Goal: Task Accomplishment & Management: Use online tool/utility

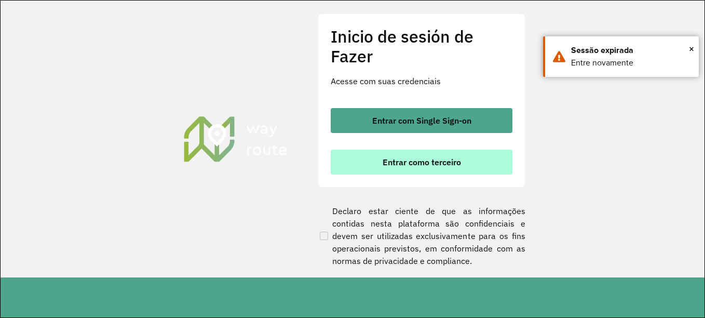
click at [452, 163] on font "Entrar como terceiro" at bounding box center [422, 162] width 78 height 10
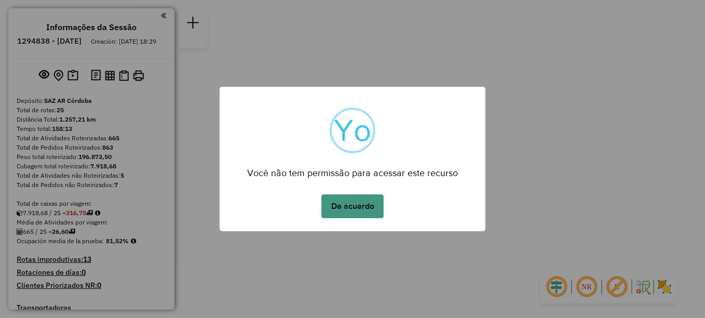
click at [344, 204] on button "De acuerdo" at bounding box center [352, 206] width 62 height 24
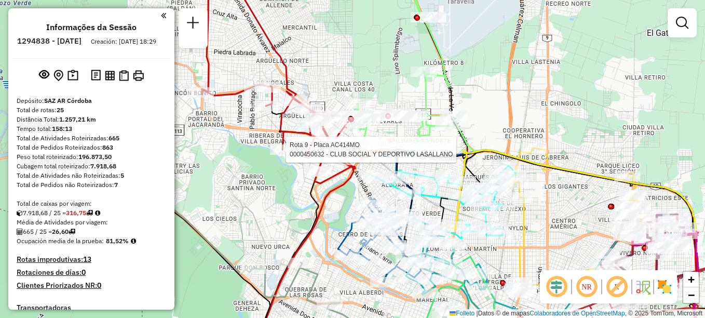
select select "**********"
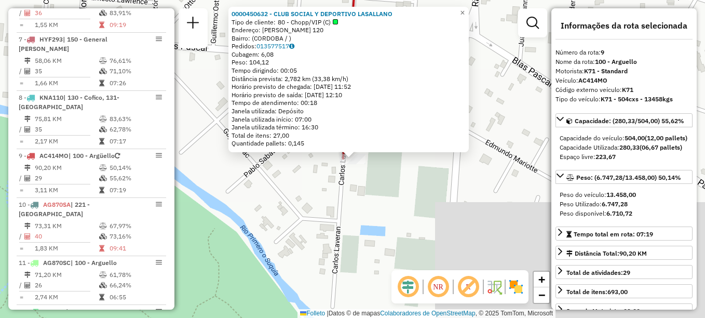
scroll to position [816, 0]
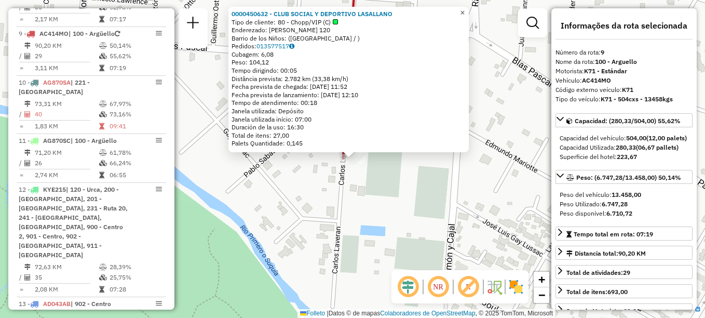
click at [465, 13] on span "×" at bounding box center [462, 12] width 5 height 9
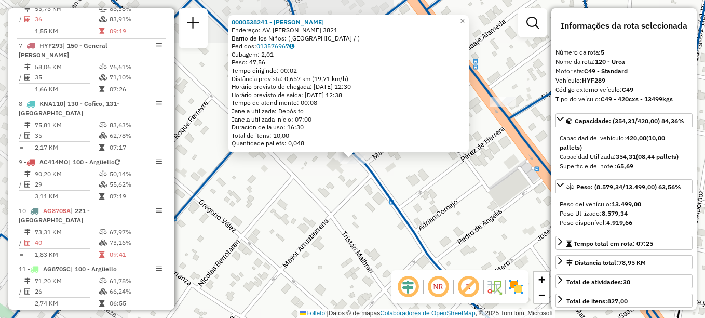
scroll to position [612, 0]
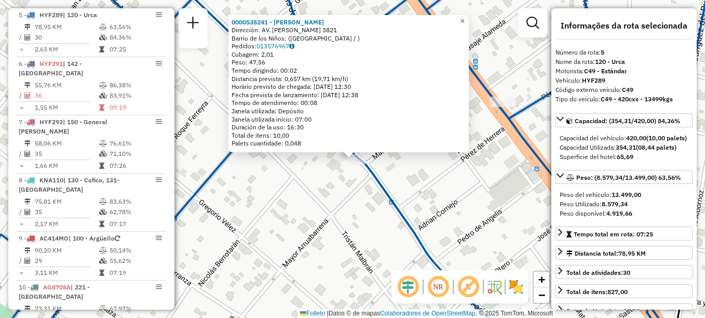
click at [465, 17] on span "×" at bounding box center [462, 21] width 5 height 9
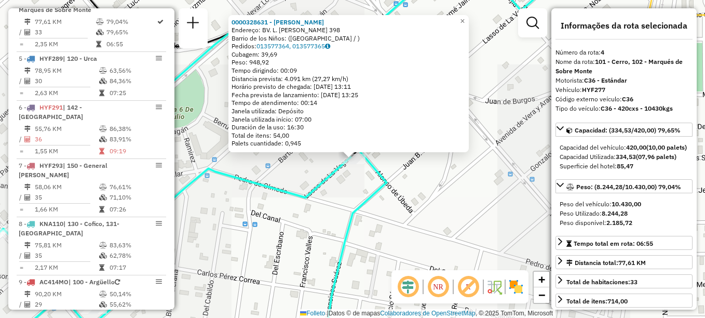
scroll to position [554, 0]
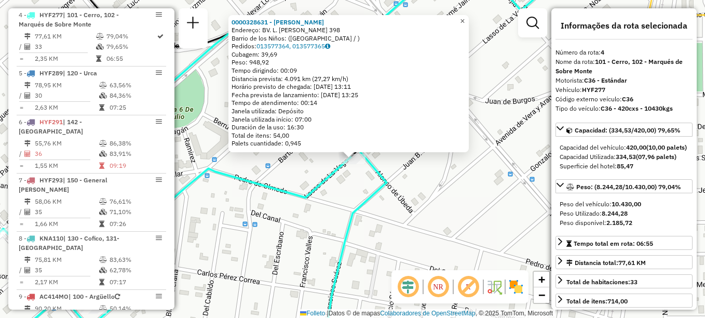
click at [465, 17] on span "×" at bounding box center [462, 21] width 5 height 9
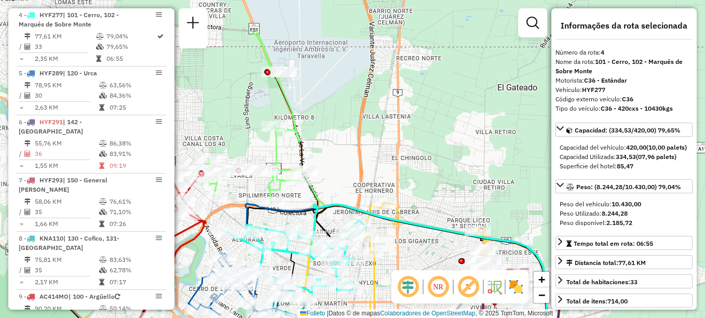
drag, startPoint x: 323, startPoint y: 129, endPoint x: 315, endPoint y: 189, distance: 60.3
click at [315, 189] on icon at bounding box center [436, 292] width 266 height 240
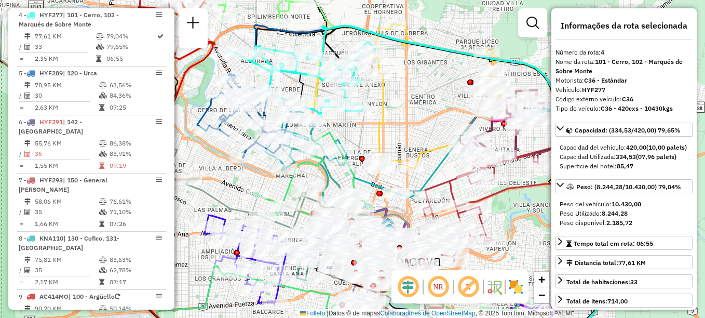
drag, startPoint x: 376, startPoint y: 162, endPoint x: 374, endPoint y: 142, distance: 19.3
click at [374, 142] on icon at bounding box center [437, 96] width 129 height 145
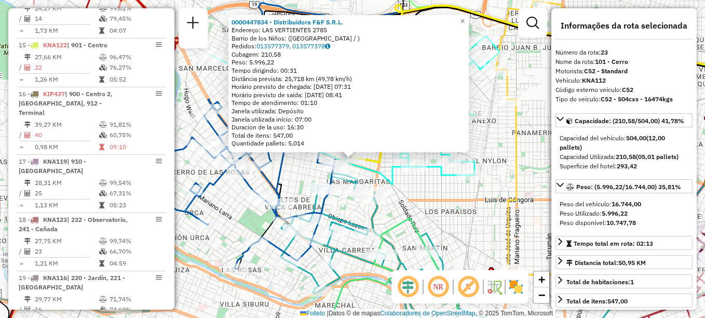
scroll to position [1631, 0]
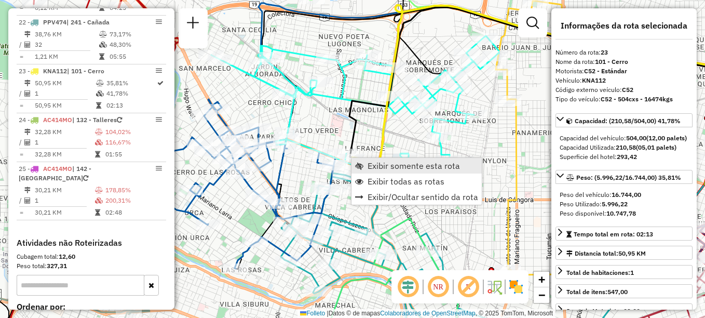
click at [379, 166] on span "Exibir somente esta rota" at bounding box center [414, 166] width 92 height 8
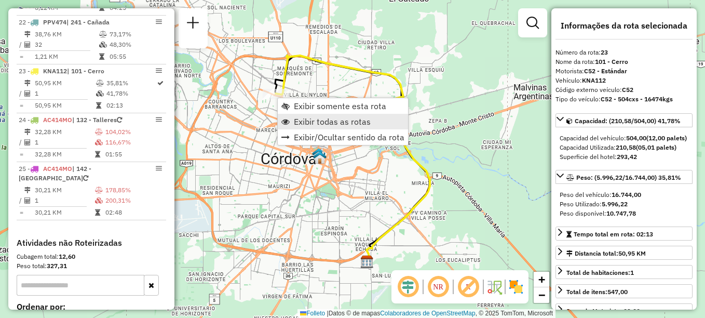
click at [320, 125] on span "Exibir todas as rotas" at bounding box center [332, 121] width 77 height 8
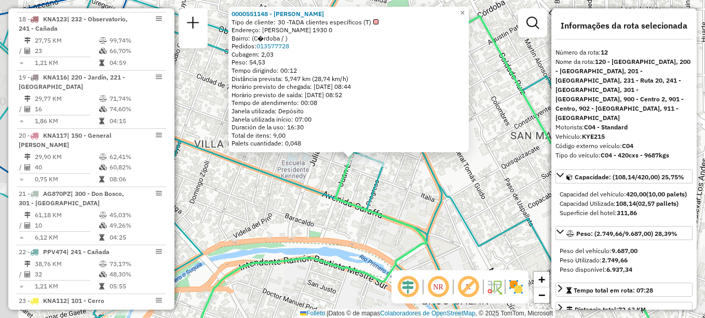
scroll to position [972, 0]
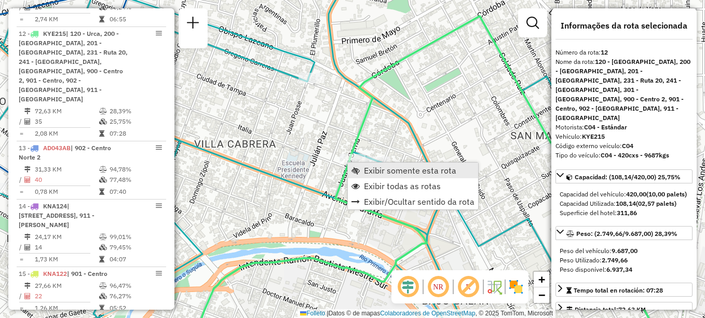
click at [369, 170] on span "Exibir somente esta rota" at bounding box center [410, 170] width 92 height 8
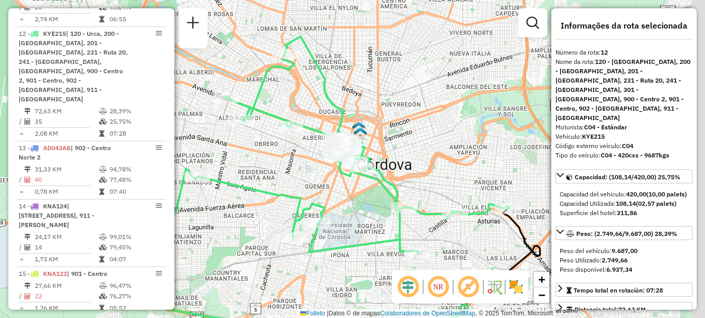
drag, startPoint x: 324, startPoint y: 199, endPoint x: 293, endPoint y: 185, distance: 33.7
click at [293, 185] on div "Janela de atendimento Grade de atendimento Capacidade Transportadoras Veículos …" at bounding box center [352, 159] width 705 height 318
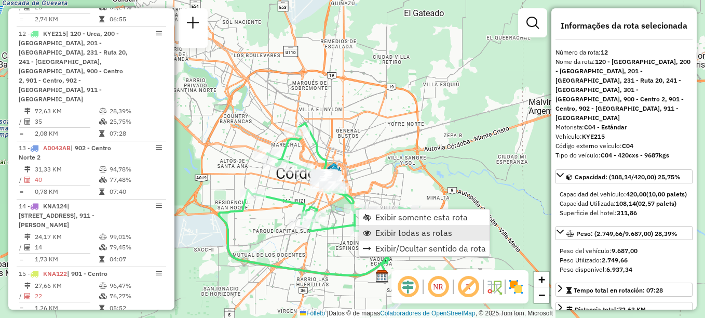
click at [391, 231] on span "Exibir todas as rotas" at bounding box center [413, 233] width 77 height 8
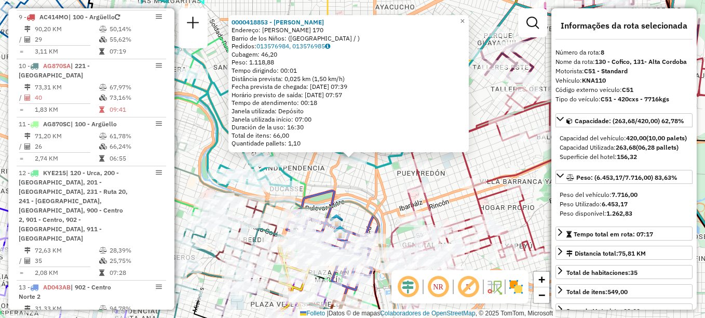
scroll to position [758, 0]
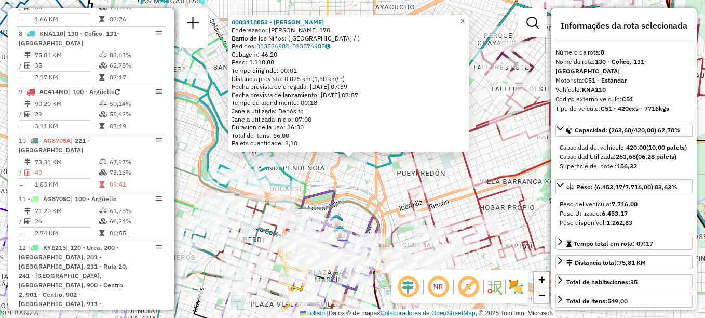
click at [469, 23] on link "×" at bounding box center [463, 21] width 12 height 12
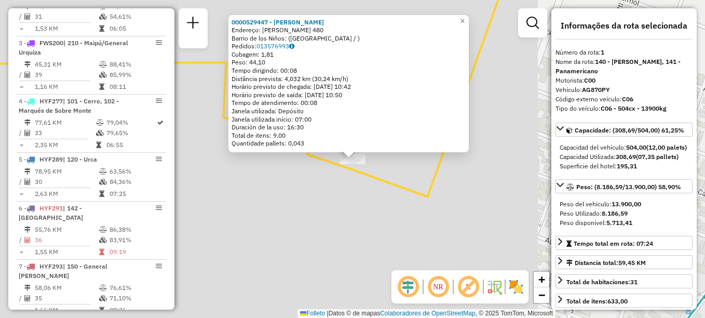
scroll to position [370, 0]
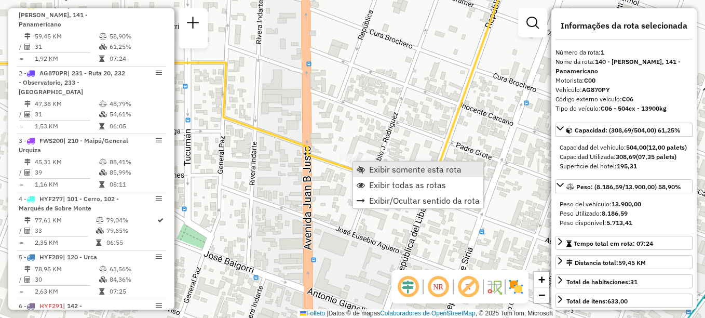
click at [392, 165] on span "Exibir somente esta rota" at bounding box center [415, 169] width 92 height 8
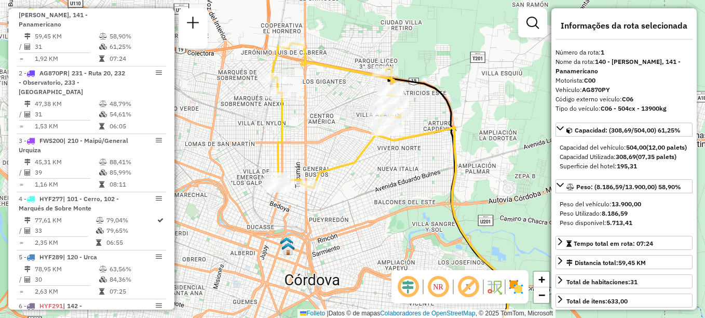
drag, startPoint x: 310, startPoint y: 76, endPoint x: 302, endPoint y: 117, distance: 41.7
click at [302, 117] on div "Janela de atendimento Grade de atendimento Capacidade Transportadoras Veículos …" at bounding box center [352, 159] width 705 height 318
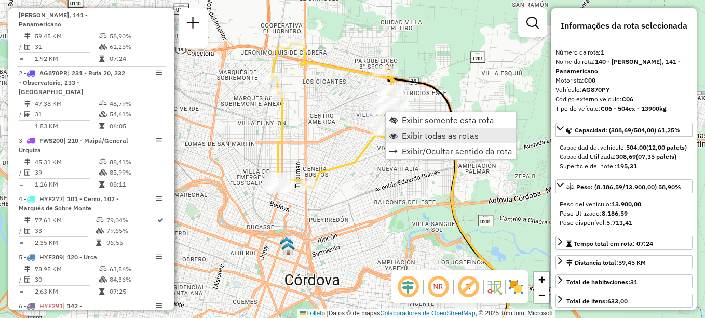
click at [423, 135] on span "Exibir todas as rotas" at bounding box center [440, 135] width 77 height 8
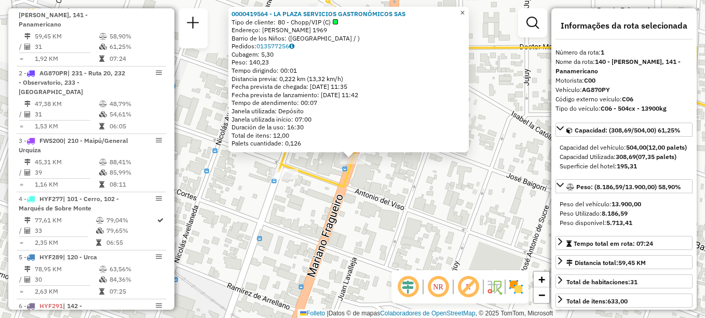
click at [465, 8] on span "×" at bounding box center [462, 12] width 5 height 9
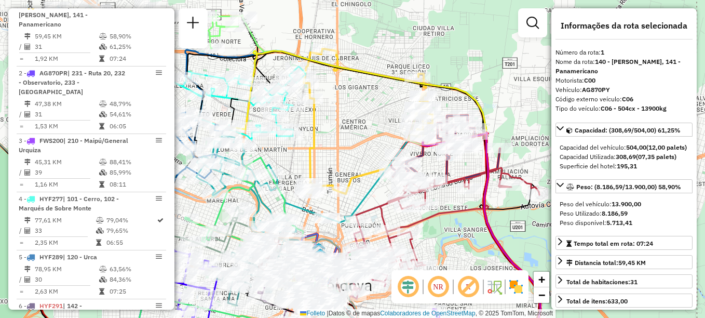
drag, startPoint x: 379, startPoint y: 106, endPoint x: 351, endPoint y: 144, distance: 47.2
click at [351, 144] on div "Janela de atendimento Grade de atendimento Capacidade Transportadoras Veículos …" at bounding box center [352, 159] width 705 height 318
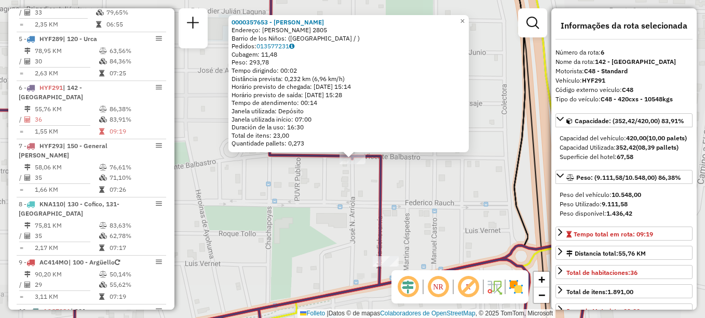
scroll to position [661, 0]
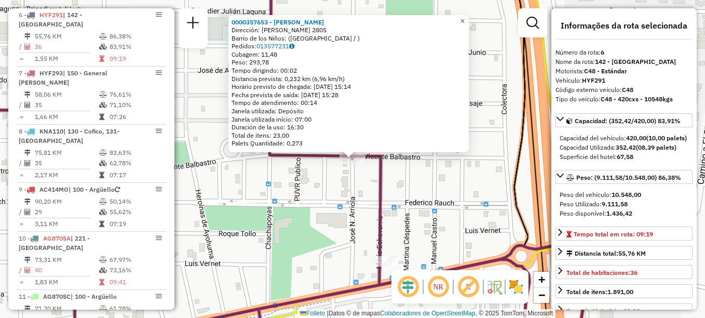
click at [465, 17] on span "×" at bounding box center [462, 21] width 5 height 9
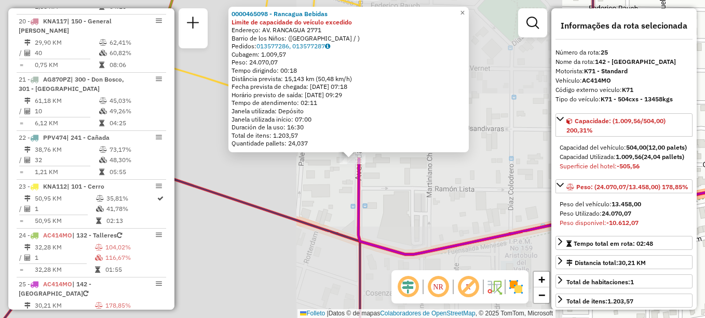
scroll to position [1667, 0]
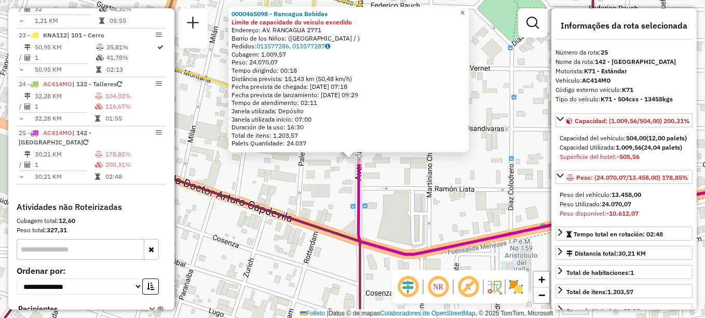
click at [465, 10] on span "×" at bounding box center [462, 12] width 5 height 9
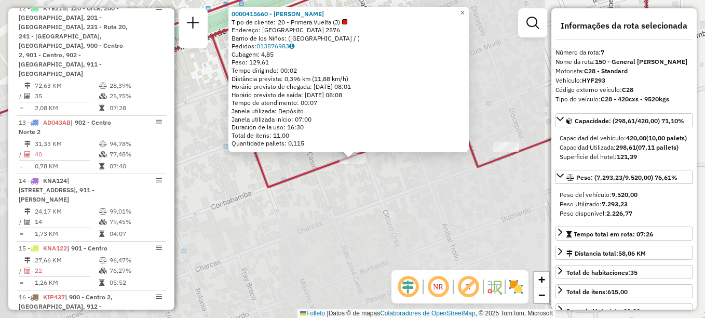
scroll to position [709, 0]
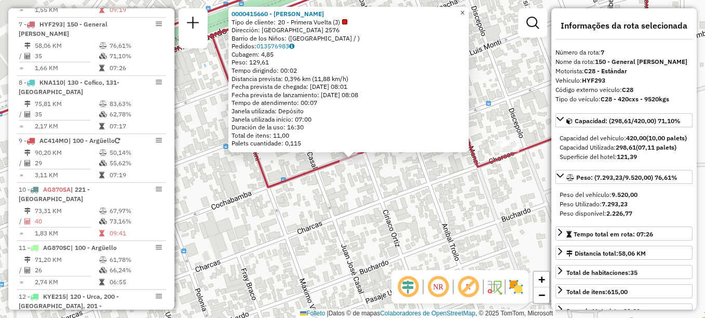
click at [465, 9] on span "×" at bounding box center [462, 12] width 5 height 9
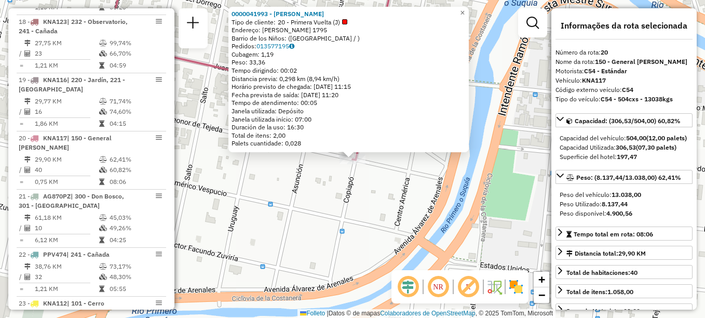
scroll to position [1475, 0]
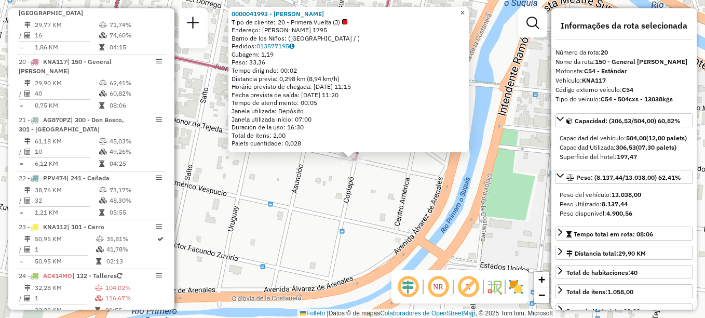
click at [465, 10] on span "×" at bounding box center [462, 12] width 5 height 9
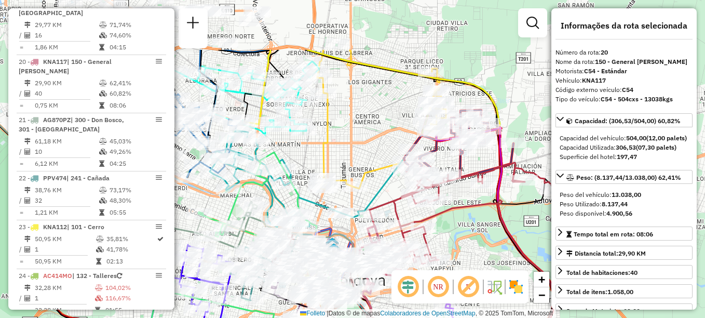
drag, startPoint x: 396, startPoint y: 108, endPoint x: 382, endPoint y: 190, distance: 83.3
click at [382, 190] on icon at bounding box center [447, 279] width 213 height 304
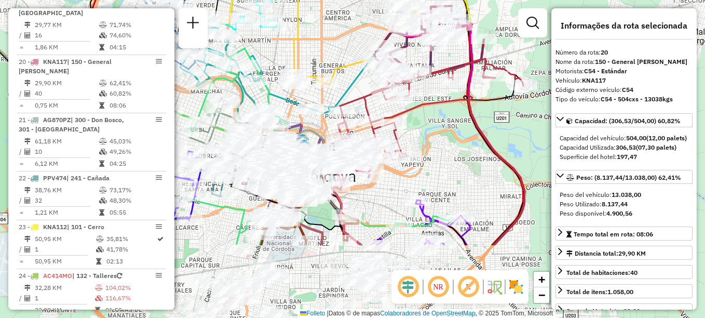
drag, startPoint x: 333, startPoint y: 137, endPoint x: 306, endPoint y: 30, distance: 109.7
click at [302, 0] on html "Aguarde... Pop-up bloqueado! Seu navegador bloqueou automáticamente a abertura …" at bounding box center [352, 159] width 705 height 318
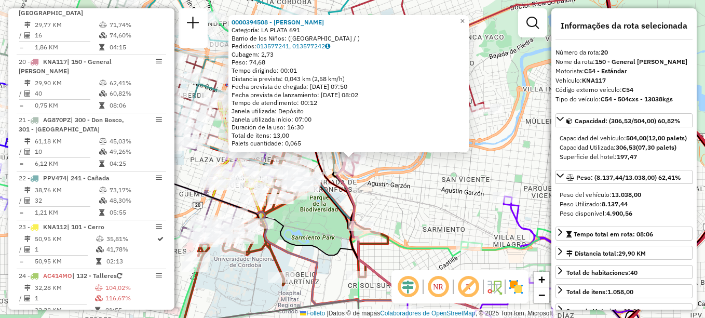
click at [452, 202] on div "0000394508 - [PERSON_NAME] Categoría: LA PLATA 691 Barrio de los Niños: ([GEOGR…" at bounding box center [352, 159] width 705 height 318
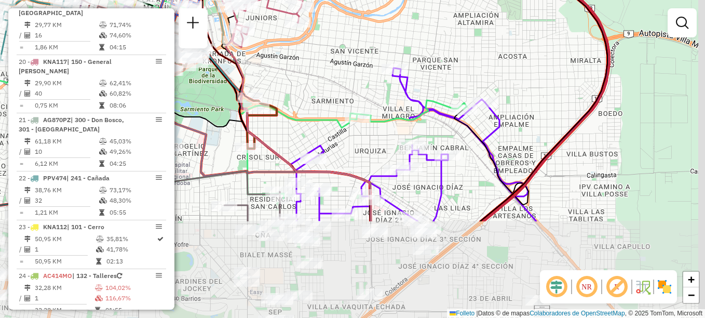
drag, startPoint x: 461, startPoint y: 196, endPoint x: 350, endPoint y: 68, distance: 169.7
click at [350, 68] on div "Janela de atendimento Grade de atendimento Capacidade Transportadoras Veículos …" at bounding box center [352, 159] width 705 height 318
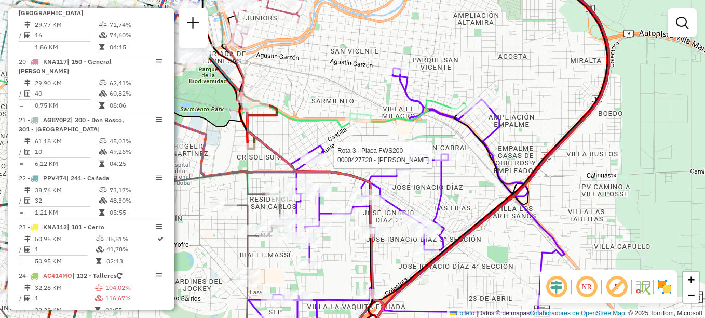
select select "**********"
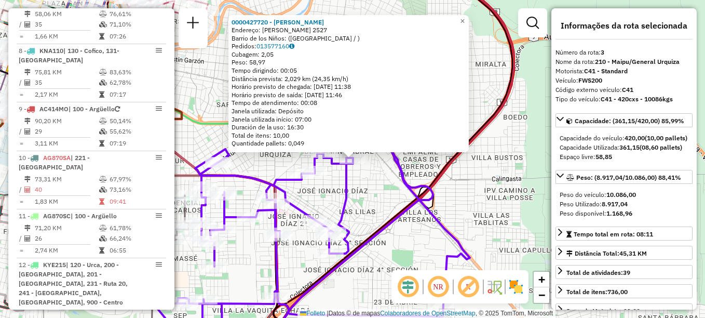
scroll to position [495, 0]
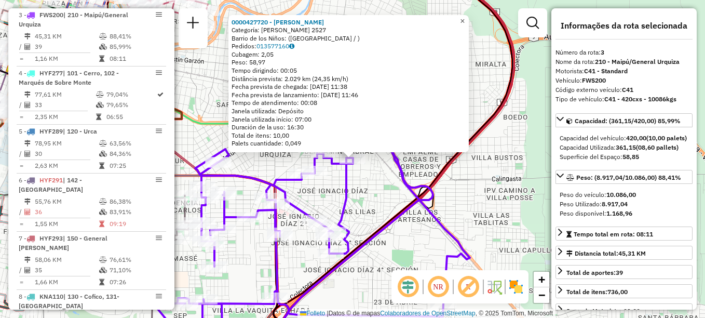
click at [465, 17] on span "×" at bounding box center [462, 21] width 5 height 9
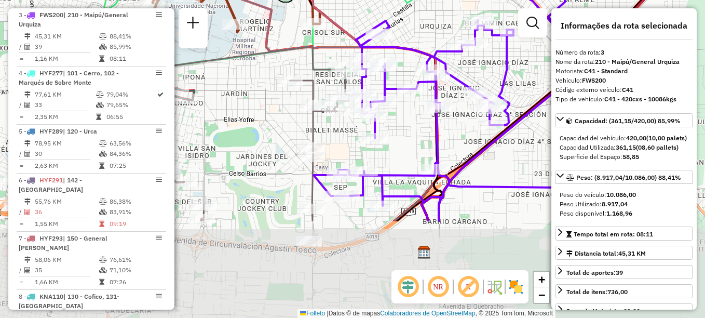
drag, startPoint x: 359, startPoint y: 147, endPoint x: 519, endPoint y: 11, distance: 210.1
click at [519, 11] on div "Janela de atendimento Grade de atendimento Capacidade Transportadoras Veículos …" at bounding box center [352, 159] width 705 height 318
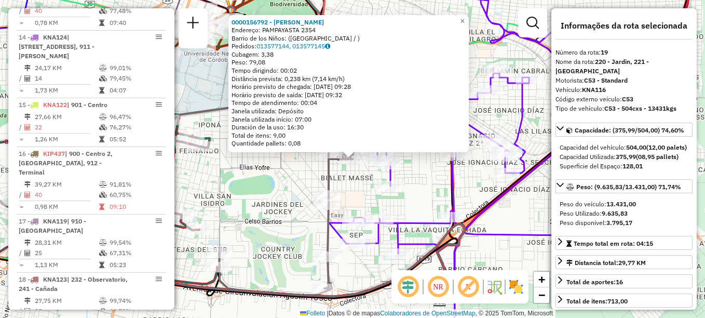
scroll to position [1417, 0]
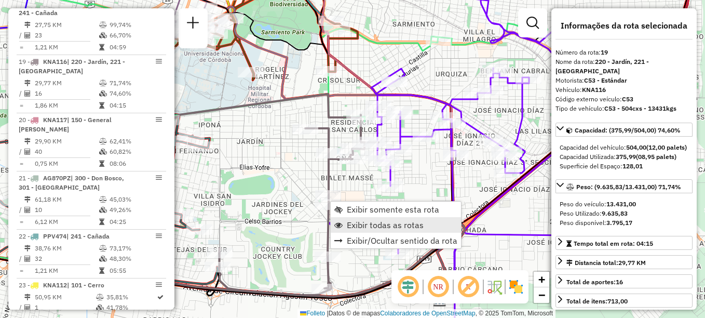
click at [366, 223] on span "Exibir todas as rotas" at bounding box center [385, 225] width 77 height 8
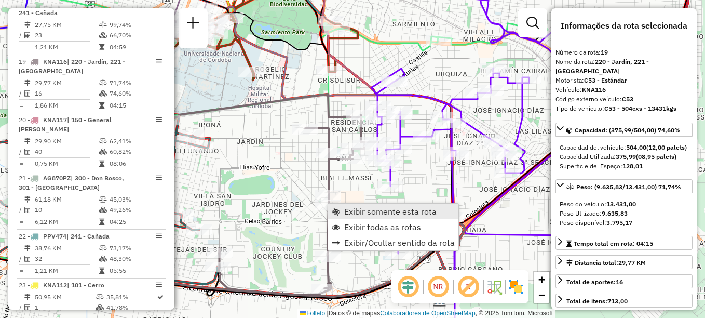
click at [365, 212] on span "Exibir somente esta rota" at bounding box center [390, 211] width 92 height 8
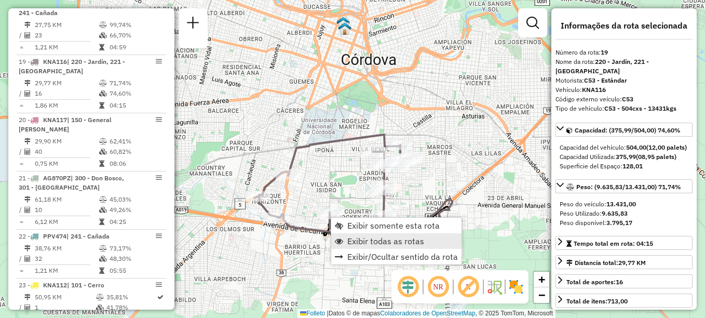
click at [359, 242] on span "Exibir todas as rotas" at bounding box center [385, 241] width 77 height 8
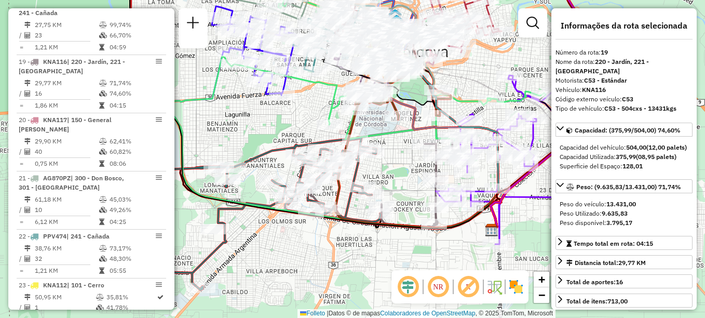
drag, startPoint x: 342, startPoint y: 251, endPoint x: 394, endPoint y: 243, distance: 52.5
click at [394, 243] on div "Janela de atendimento Grade de atendimento Capacidade Transportadoras Veículos …" at bounding box center [352, 159] width 705 height 318
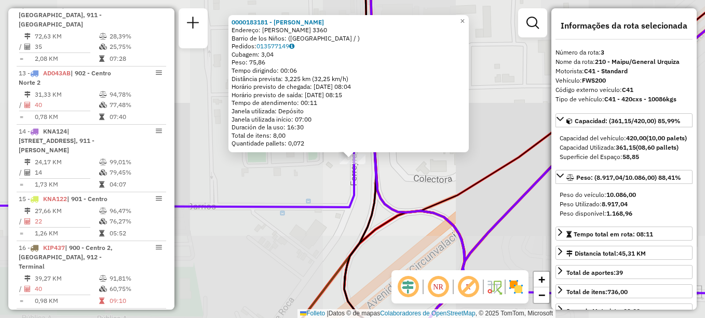
scroll to position [495, 0]
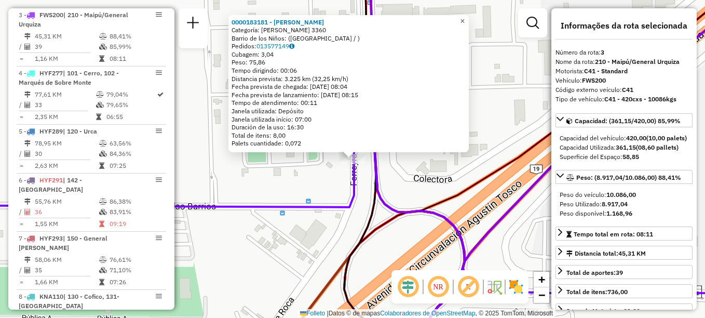
click at [465, 17] on span "×" at bounding box center [462, 21] width 5 height 9
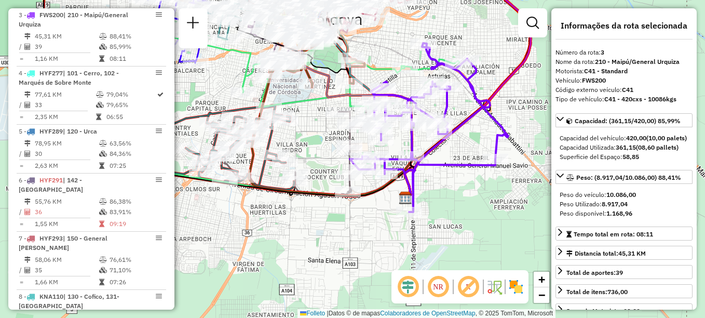
drag, startPoint x: 321, startPoint y: 238, endPoint x: 415, endPoint y: 202, distance: 100.8
click at [411, 206] on div "Janela de atendimento Grade de atendimento Capacidade Transportadoras Veículos …" at bounding box center [352, 159] width 705 height 318
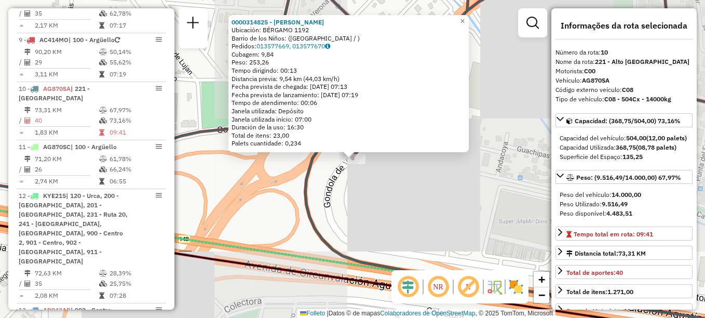
scroll to position [865, 0]
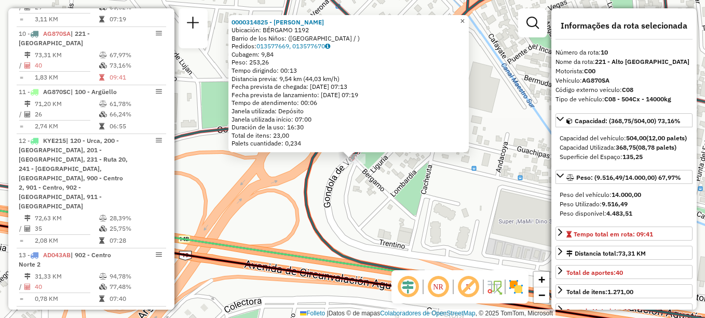
drag, startPoint x: 470, startPoint y: 17, endPoint x: 337, endPoint y: 158, distance: 194.4
click at [465, 17] on span "×" at bounding box center [462, 21] width 5 height 9
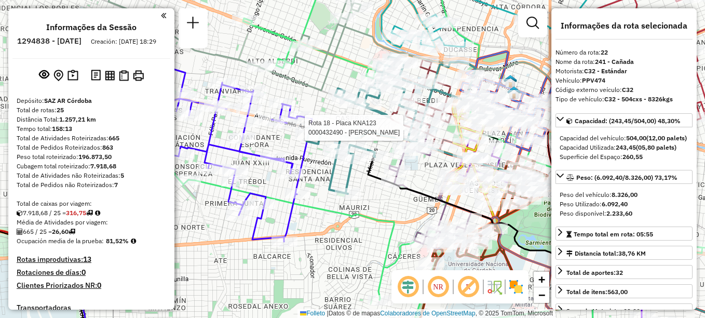
select select "**********"
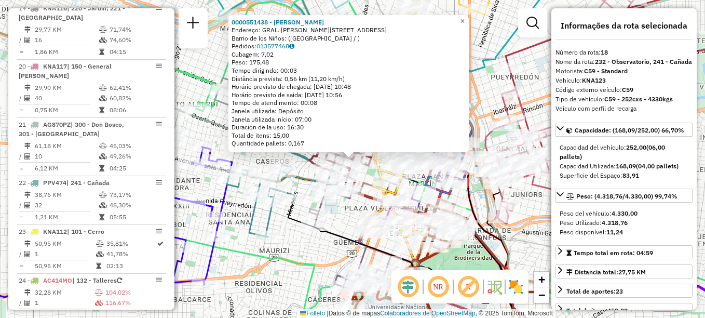
scroll to position [1359, 0]
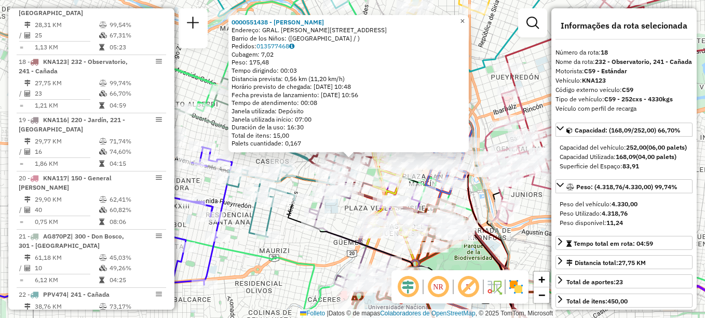
drag, startPoint x: 468, startPoint y: 19, endPoint x: 446, endPoint y: 35, distance: 27.5
click at [465, 19] on span "×" at bounding box center [462, 21] width 5 height 9
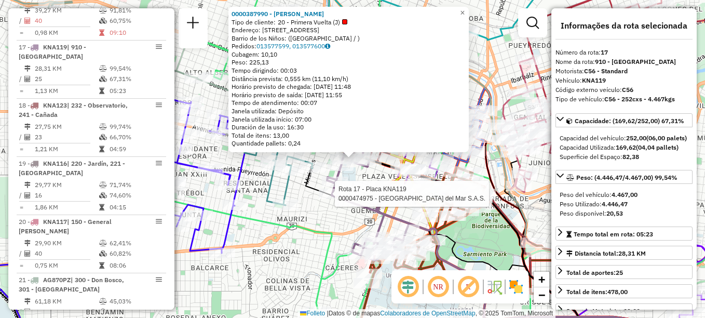
scroll to position [1300, 0]
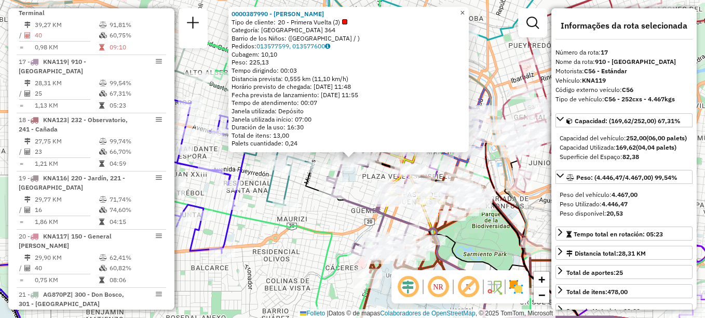
click at [465, 10] on span "×" at bounding box center [462, 12] width 5 height 9
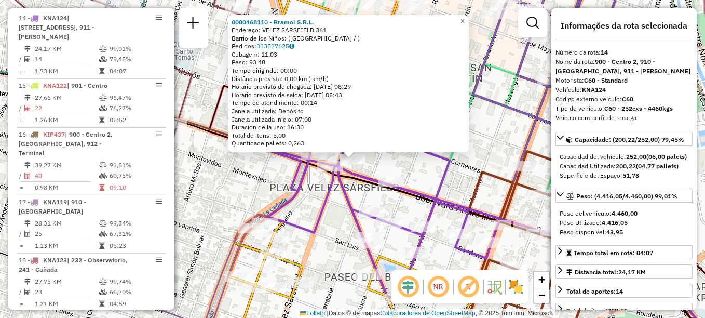
scroll to position [1126, 0]
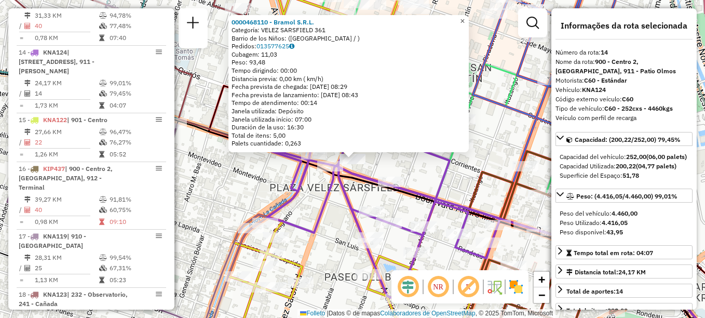
click at [465, 18] on span "×" at bounding box center [462, 21] width 5 height 9
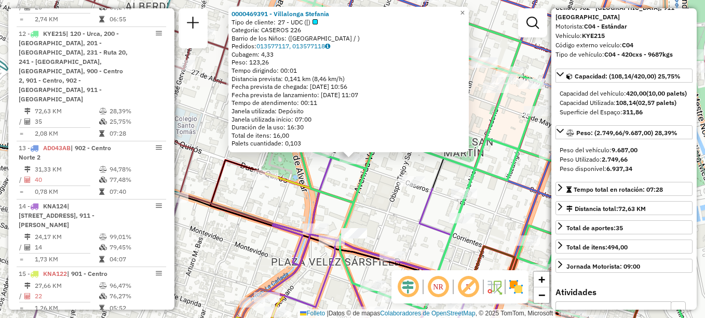
scroll to position [104, 0]
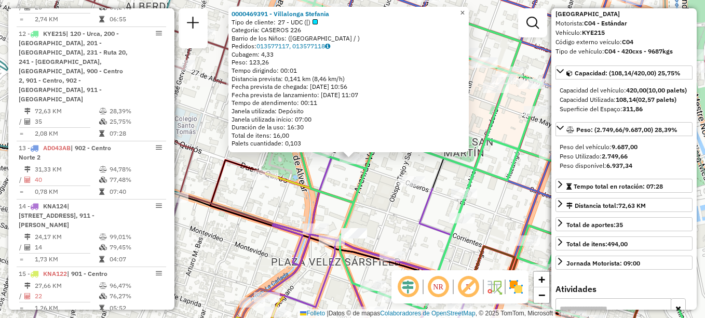
click at [469, 7] on link "×" at bounding box center [463, 13] width 12 height 12
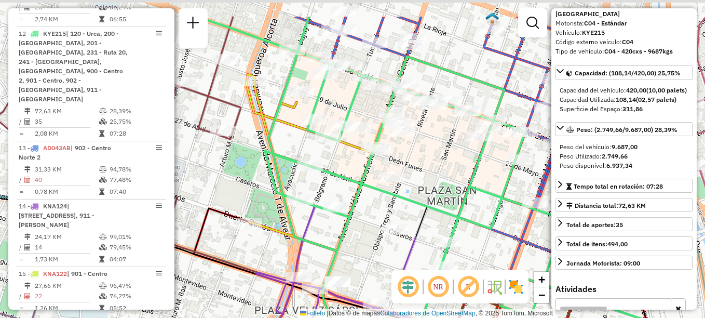
drag, startPoint x: 375, startPoint y: 171, endPoint x: 355, endPoint y: 198, distance: 33.8
click at [358, 199] on icon at bounding box center [445, 207] width 496 height 381
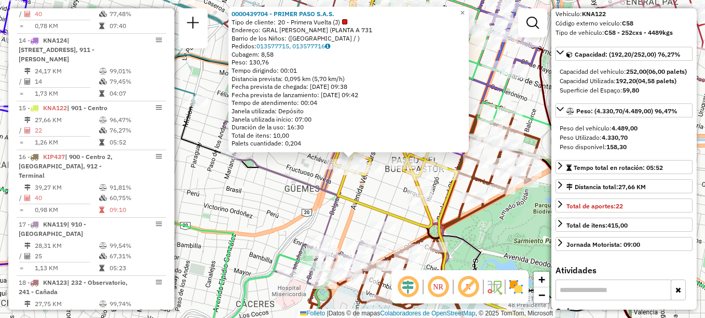
scroll to position [1193, 0]
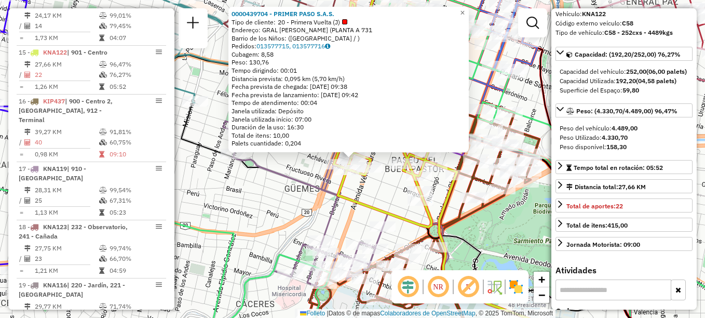
click at [327, 212] on icon at bounding box center [305, 158] width 165 height 259
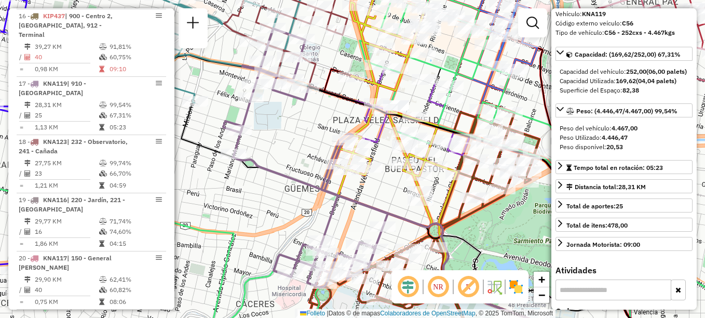
scroll to position [1300, 0]
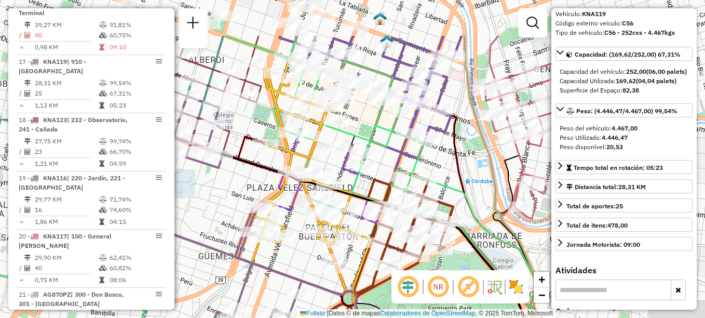
drag, startPoint x: 460, startPoint y: 185, endPoint x: 368, endPoint y: 254, distance: 114.7
click at [368, 254] on div "Janela de atendimento Grade de atendimento Capacidade Transportadoras Veículos …" at bounding box center [352, 159] width 705 height 318
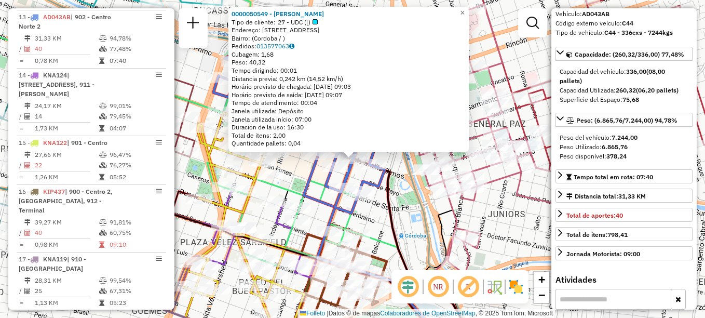
scroll to position [1068, 0]
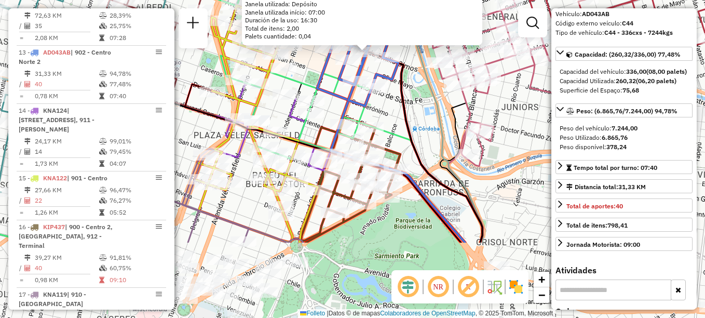
drag, startPoint x: 372, startPoint y: 233, endPoint x: 388, endPoint y: 116, distance: 118.0
click at [388, 116] on icon at bounding box center [213, 51] width 540 height 381
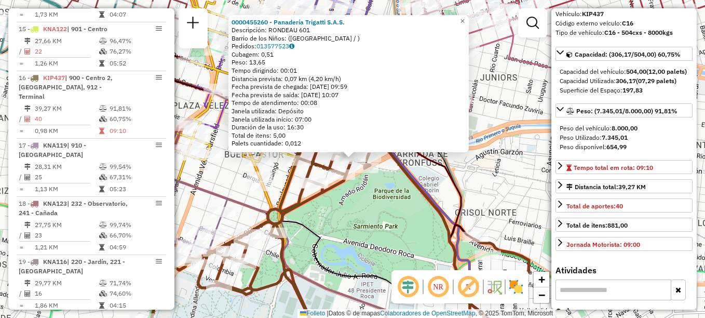
scroll to position [1242, 0]
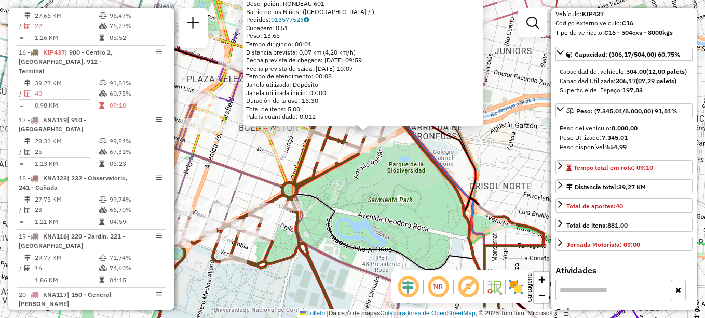
drag, startPoint x: 353, startPoint y: 225, endPoint x: 383, endPoint y: 174, distance: 58.9
click at [378, 177] on div "0000455260 - Panadería Trigatti S.A.S. Descripción: RONDEAU 601 Barrio de los N…" at bounding box center [352, 159] width 705 height 318
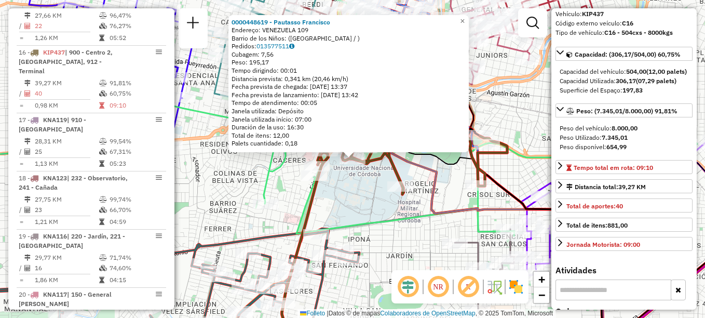
click at [378, 224] on icon at bounding box center [386, 101] width 624 height 267
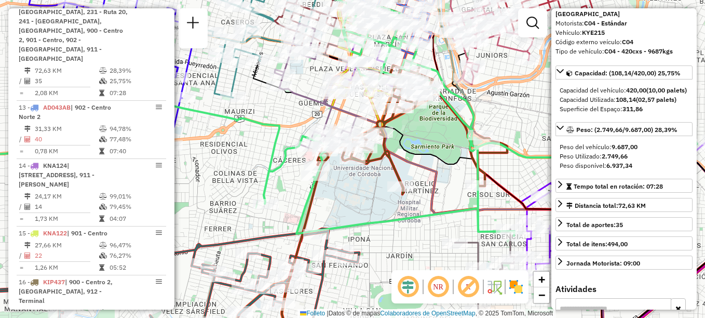
scroll to position [972, 0]
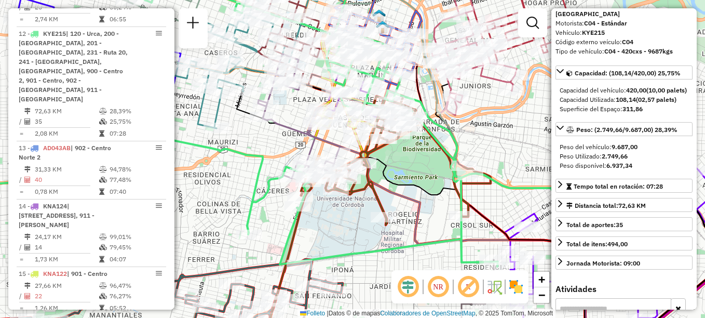
drag, startPoint x: 305, startPoint y: 121, endPoint x: 293, endPoint y: 141, distance: 23.5
click at [293, 141] on div "Janela de atendimento Grade de atendimento Capacidade Transportadoras Veículos …" at bounding box center [352, 159] width 705 height 318
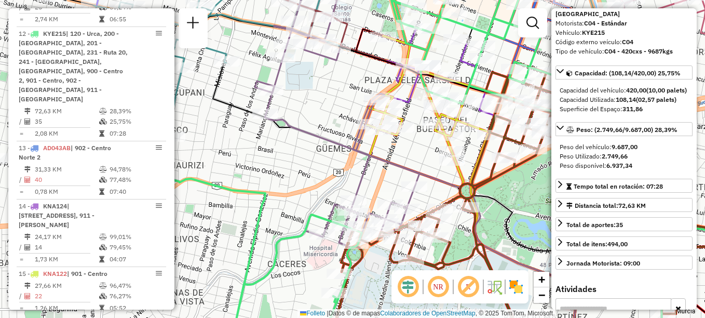
drag, startPoint x: 481, startPoint y: 203, endPoint x: 539, endPoint y: 205, distance: 57.7
click at [539, 205] on div "Janela de atendimento Grade de atendimento Capacidade Transportadoras Veículos …" at bounding box center [352, 159] width 705 height 318
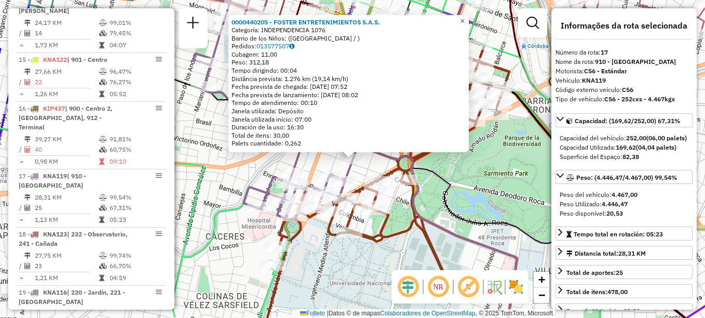
scroll to position [1300, 0]
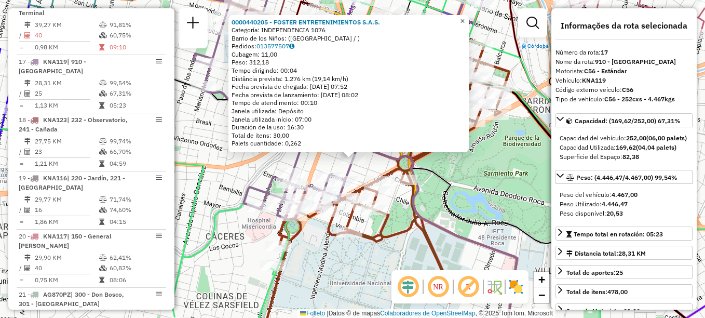
click at [469, 18] on link "×" at bounding box center [463, 21] width 12 height 12
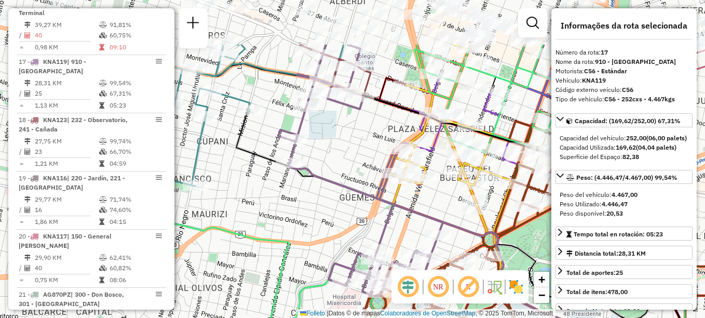
drag, startPoint x: 208, startPoint y: 118, endPoint x: 288, endPoint y: 185, distance: 105.1
click at [288, 185] on div "Janela de atendimento Grade de atendimento Capacidade Transportadoras Veículos …" at bounding box center [352, 159] width 705 height 318
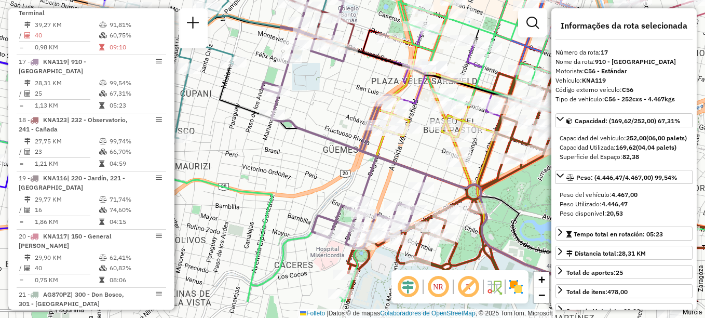
drag, startPoint x: 256, startPoint y: 181, endPoint x: 240, endPoint y: 133, distance: 50.4
click at [240, 133] on div "Janela de atendimento Grade de atendimento Capacidade Transportadoras Veículos …" at bounding box center [352, 159] width 705 height 318
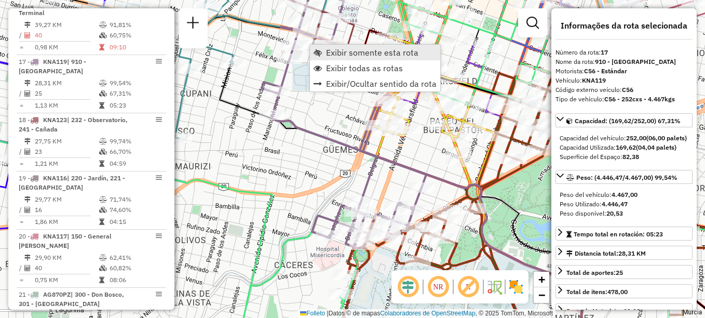
click at [345, 52] on span "Exibir somente esta rota" at bounding box center [372, 52] width 92 height 8
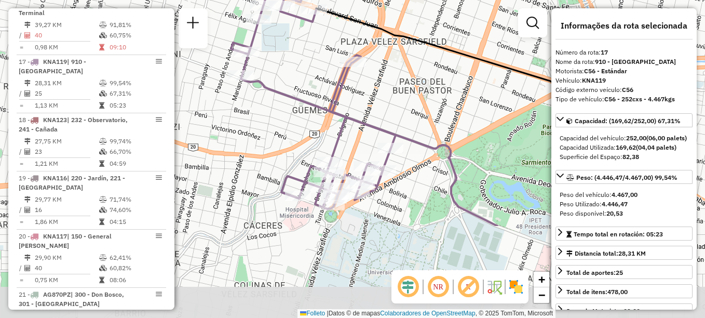
drag, startPoint x: 278, startPoint y: 103, endPoint x: 239, endPoint y: -21, distance: 129.8
click at [239, 0] on html "Aguarde... Pop-up bloqueado! Seu navegador bloqueou automáticamente a abertura …" at bounding box center [352, 159] width 705 height 318
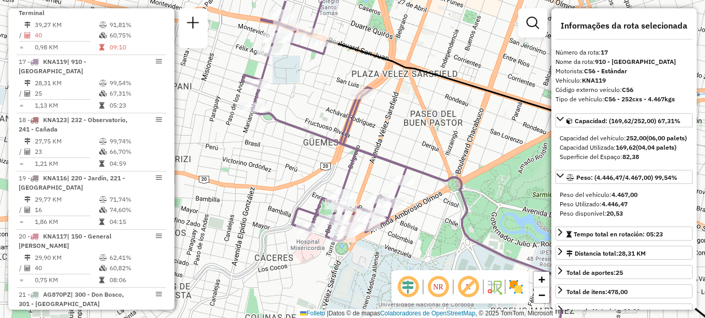
drag, startPoint x: 238, startPoint y: 69, endPoint x: 249, endPoint y: 98, distance: 30.6
click at [249, 98] on div "Rota 17 - Placa KNA119 0000474975 - Ancona Del Mar S.A.S. Janela de atendimento…" at bounding box center [352, 159] width 705 height 318
click at [196, 101] on div "Rota 17 - Placa KNA119 0000474975 - Ancona Del Mar S.A.S. Janela de atendimento…" at bounding box center [352, 159] width 705 height 318
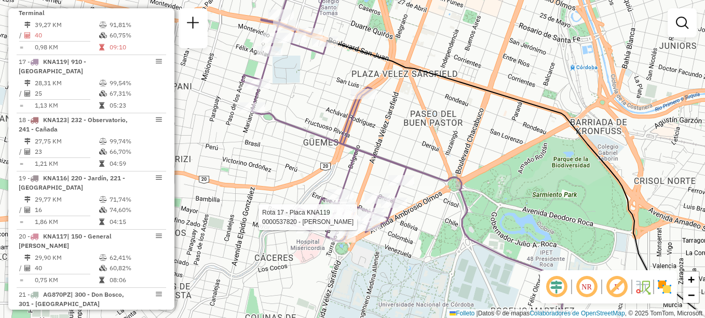
select select "**********"
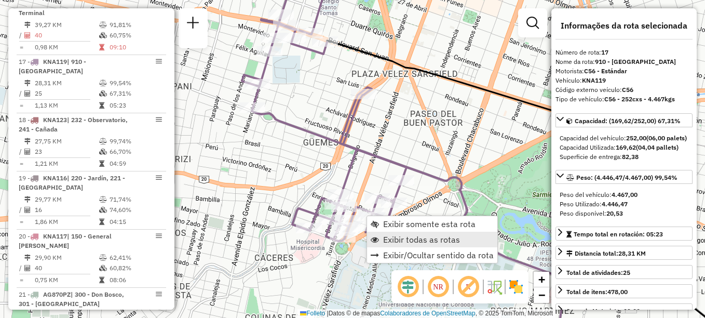
click at [396, 236] on span "Exibir todas as rotas" at bounding box center [421, 239] width 77 height 8
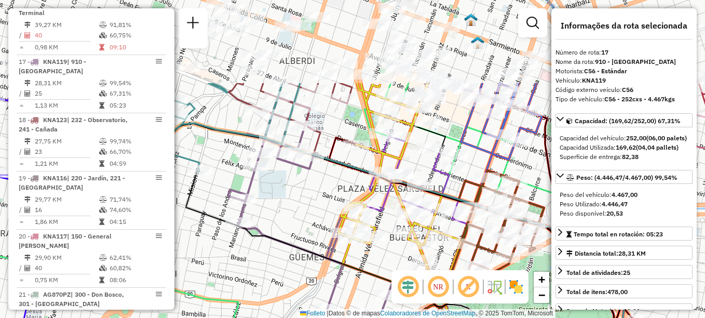
drag, startPoint x: 360, startPoint y: 195, endPoint x: 337, endPoint y: 298, distance: 105.8
click at [337, 298] on div "Janela de atendimento Grade de atendimento Capacidade Transportadoras Veículos …" at bounding box center [352, 159] width 705 height 318
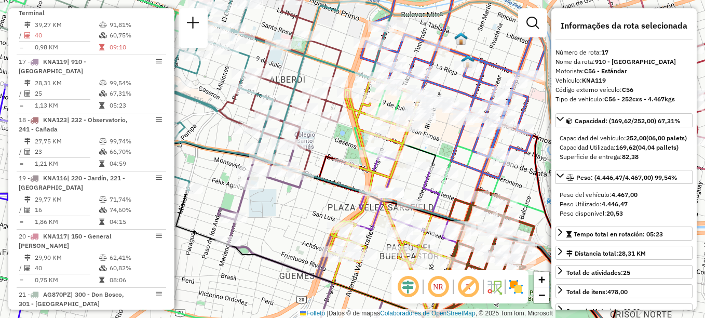
drag, startPoint x: 306, startPoint y: 190, endPoint x: 277, endPoint y: 344, distance: 157.0
click at [277, 317] on html "Aguarde... Pop-up bloqueado! Seu navegador bloqueou automáticamente a abertura …" at bounding box center [352, 159] width 705 height 318
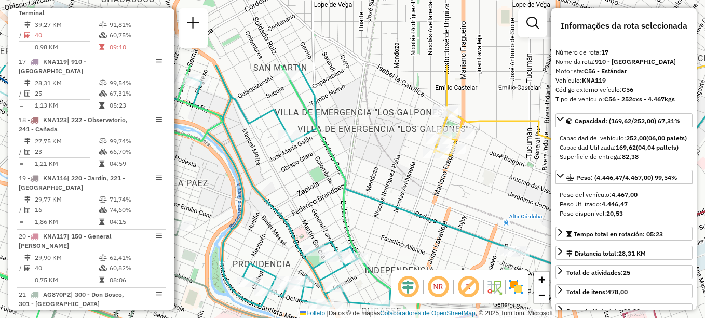
drag, startPoint x: 378, startPoint y: 95, endPoint x: 355, endPoint y: 203, distance: 109.9
click at [361, 198] on icon at bounding box center [254, 185] width 525 height 241
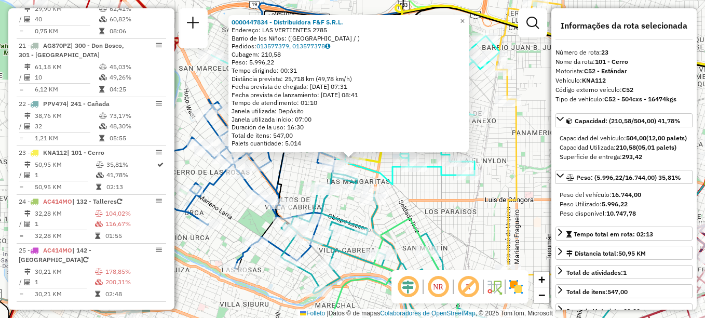
scroll to position [1631, 0]
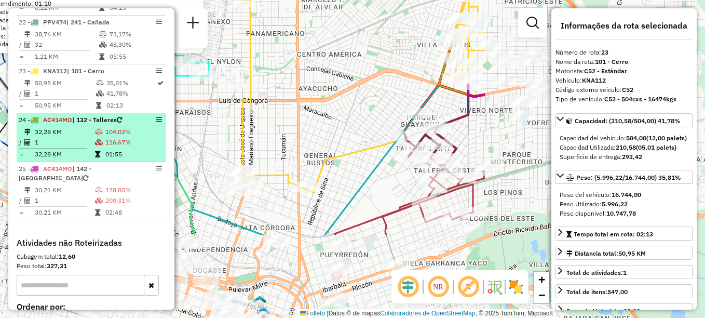
drag, startPoint x: 330, startPoint y: 208, endPoint x: 39, endPoint y: 93, distance: 312.7
click at [39, 93] on hb-router-mapa "Informações da Sessão 1294838 - 15/10/2025 Creación: 14/10/2025 18:29 Depósito:…" at bounding box center [352, 159] width 705 height 318
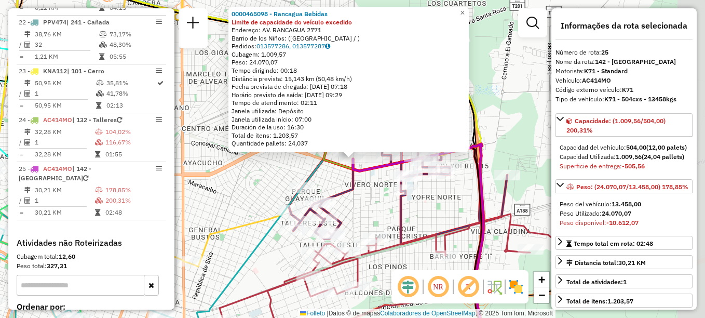
scroll to position [1667, 0]
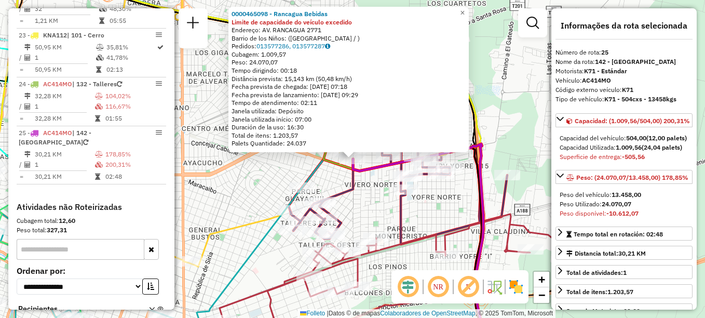
click at [374, 198] on div "0000465098 - Rancagua Bebidas Limite de capacidade do veículo excedido Endereço…" at bounding box center [352, 159] width 705 height 318
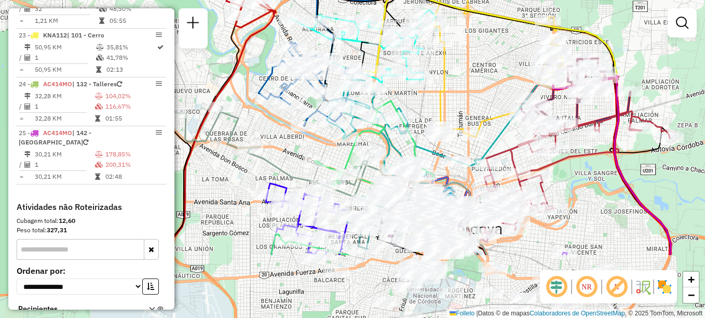
drag, startPoint x: 282, startPoint y: 211, endPoint x: 472, endPoint y: 116, distance: 212.3
click at [472, 116] on div "Janela de atendimento Grade de atendimento Capacidade Transportadoras Veículos …" at bounding box center [352, 159] width 705 height 318
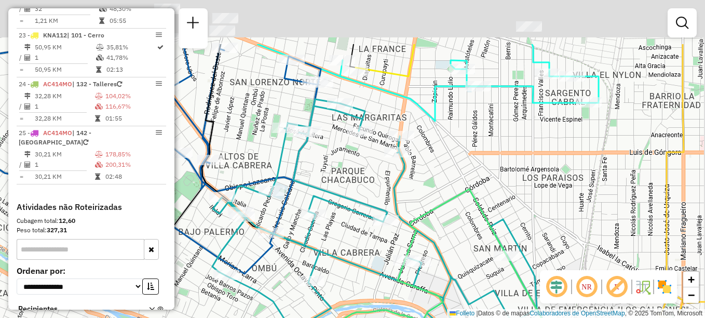
drag, startPoint x: 372, startPoint y: 144, endPoint x: 364, endPoint y: 205, distance: 60.9
click at [364, 205] on div "Rota 1 - Placa AG870PY 0000529447 - Romero Adriana Beatriz Janela de atendiment…" at bounding box center [352, 159] width 705 height 318
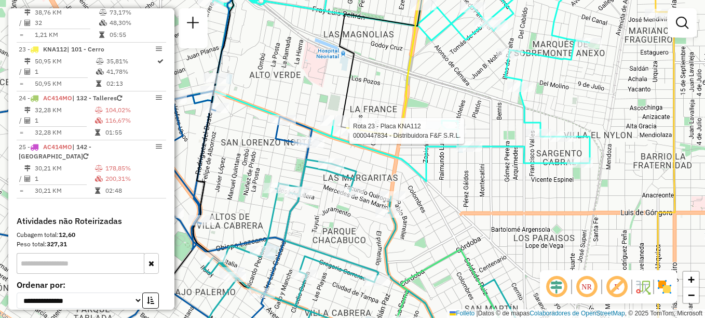
select select "**********"
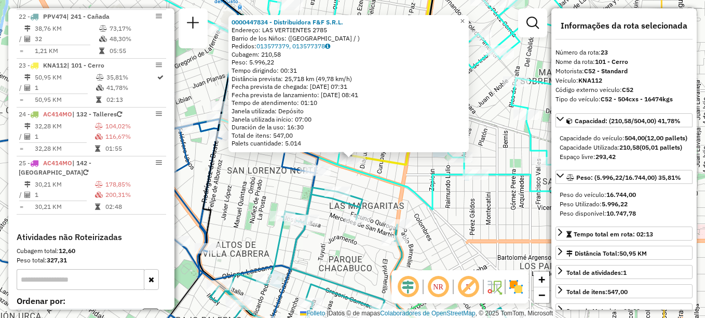
scroll to position [1631, 0]
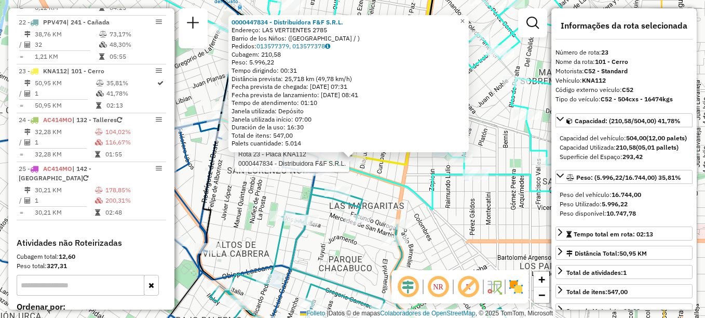
click at [462, 252] on div "Rota 23 - Placa KNA112 0000447834 - Distribuidora F&F S.R.L. 0000447834 - Distr…" at bounding box center [352, 159] width 705 height 318
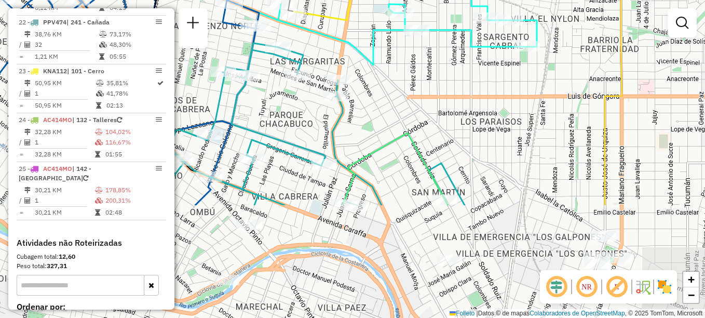
drag, startPoint x: 462, startPoint y: 252, endPoint x: 402, endPoint y: 105, distance: 158.4
click at [403, 106] on div "Janela de atendimento Grade de atendimento Capacidade Transportadoras Veículos …" at bounding box center [352, 159] width 705 height 318
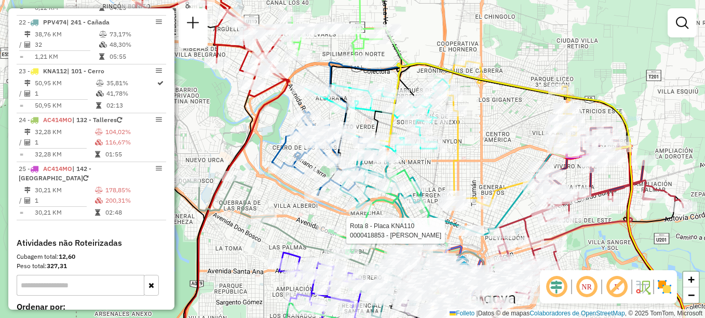
select select "**********"
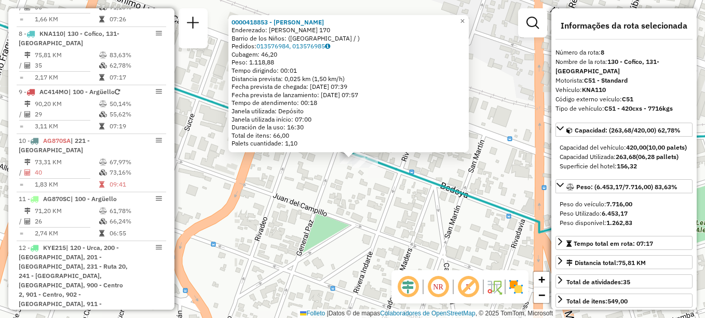
scroll to position [758, 0]
click at [469, 16] on link "×" at bounding box center [463, 21] width 12 height 12
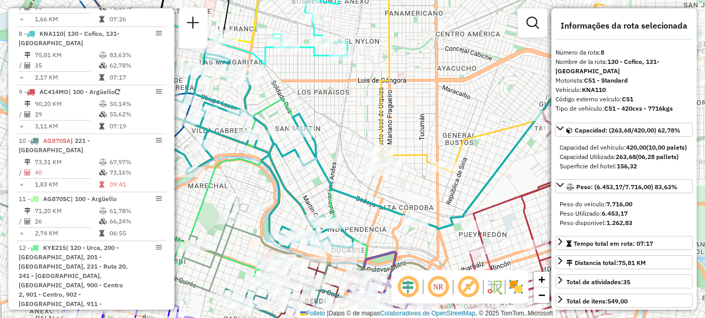
drag, startPoint x: 273, startPoint y: 203, endPoint x: 222, endPoint y: 194, distance: 52.2
click at [222, 194] on div "Janela de atendimento Grade de atendimento Capacidade Transportadoras Veículos …" at bounding box center [352, 159] width 705 height 318
click at [425, 68] on div "Rota 1 - Placa AG870PY 0000526705 - Ahumada Ruth Natalia Janela de atendimento …" at bounding box center [352, 159] width 705 height 318
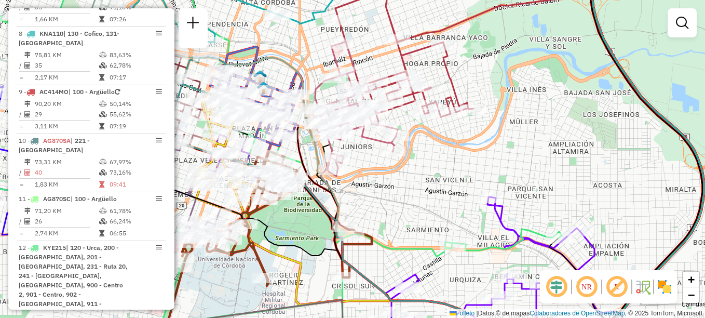
drag, startPoint x: 427, startPoint y: 201, endPoint x: 474, endPoint y: 1, distance: 205.7
click at [474, 1] on div "Janela de atendimento Grade de atendimento Capacidade Transportadoras Veículos …" at bounding box center [352, 159] width 705 height 318
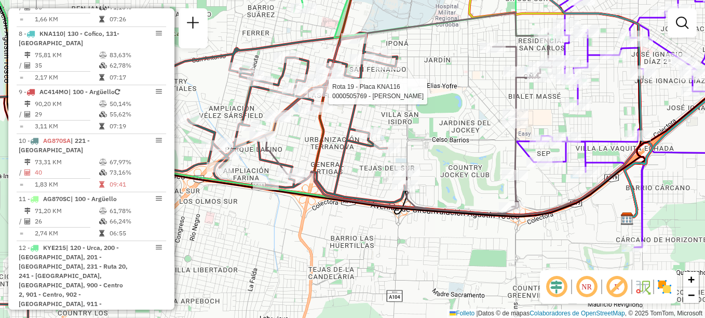
select select "**********"
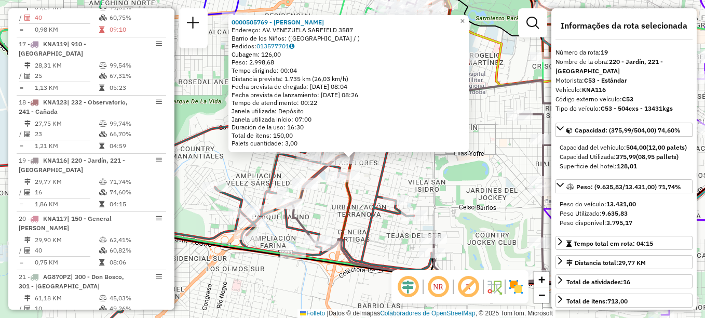
scroll to position [1417, 0]
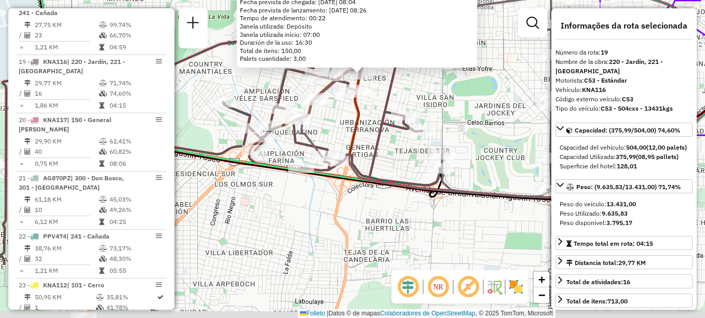
drag, startPoint x: 351, startPoint y: 213, endPoint x: 359, endPoint y: 125, distance: 88.7
click at [359, 125] on icon at bounding box center [518, 70] width 339 height 262
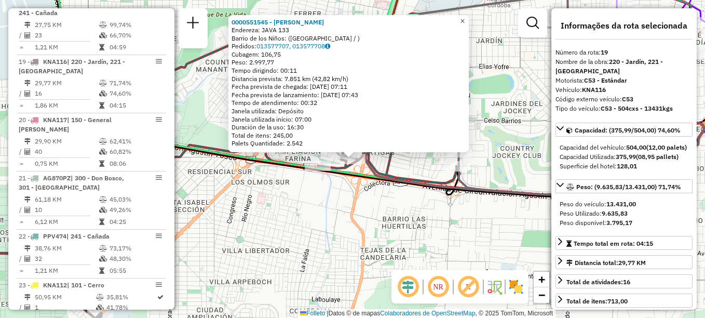
click at [465, 20] on span "×" at bounding box center [462, 21] width 5 height 9
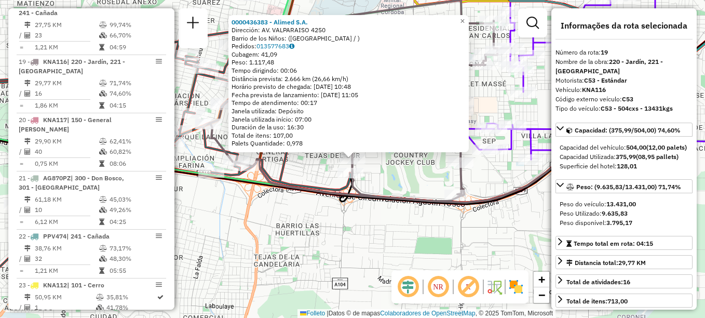
click at [480, 179] on div "0000436383 - Alimed S.A. Dirección: AV. VALPARAISO 4250 Barrio de los Niños: (C…" at bounding box center [352, 159] width 705 height 318
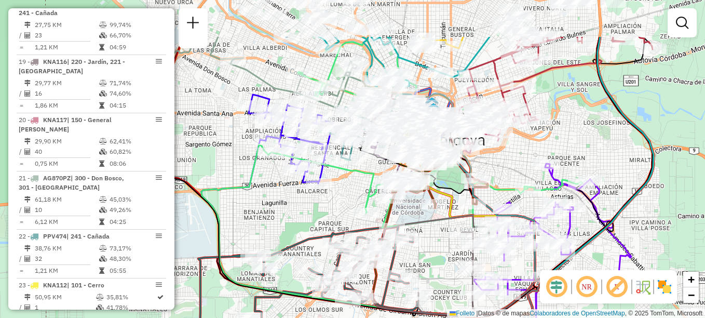
drag, startPoint x: 343, startPoint y: 160, endPoint x: 361, endPoint y: 182, distance: 28.4
click at [361, 182] on div "Janela de atendimento Grade de atendimento Capacidade Transportadoras Veículos …" at bounding box center [352, 159] width 705 height 318
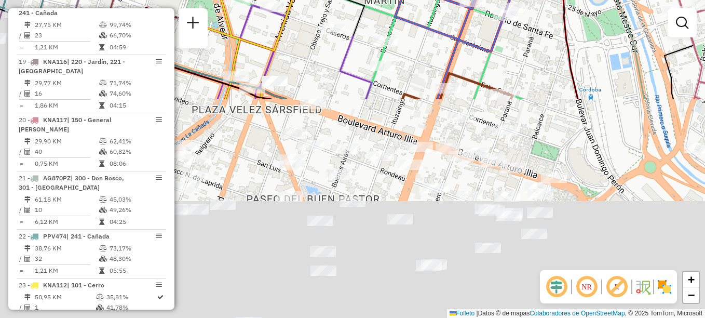
drag, startPoint x: 382, startPoint y: 218, endPoint x: 400, endPoint y: -54, distance: 272.7
click at [400, 0] on html "Aguarde... Pop-up bloqueado! Seu navegador bloqueou automáticamente a abertura …" at bounding box center [352, 159] width 705 height 318
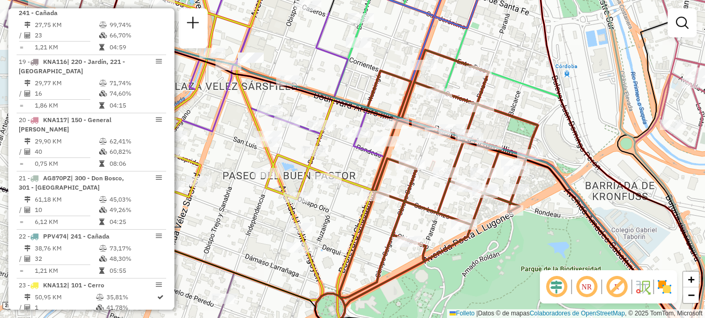
drag, startPoint x: 353, startPoint y: 177, endPoint x: 354, endPoint y: 127, distance: 49.9
click at [354, 175] on icon at bounding box center [351, 261] width 43 height 173
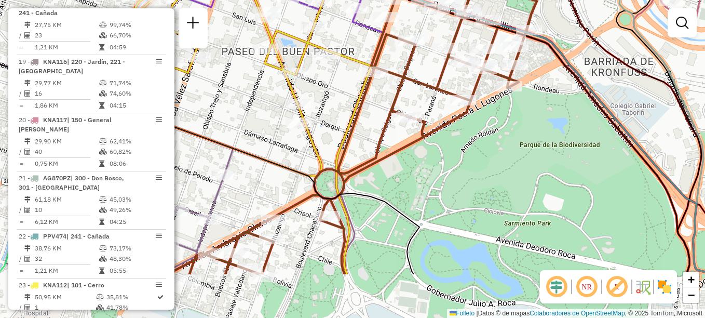
drag, startPoint x: 322, startPoint y: 138, endPoint x: 318, endPoint y: 105, distance: 32.4
click at [318, 105] on div "Rota 12 - Placa KYE215 0000554279 - Juan Ignacio Moreno Rota 13 - Placa AD043AB…" at bounding box center [352, 159] width 705 height 318
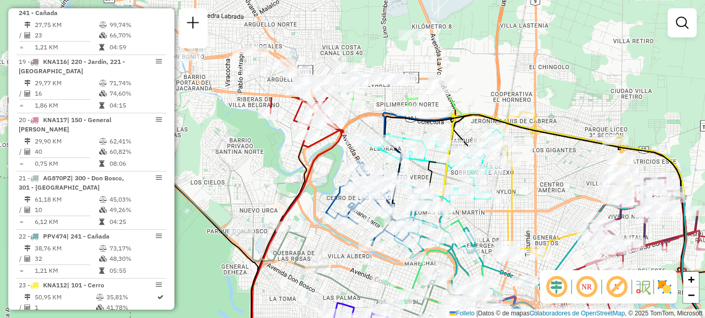
drag, startPoint x: 475, startPoint y: 220, endPoint x: 644, endPoint y: 344, distance: 209.5
click at [644, 317] on html "Aguarde... Pop-up bloqueado! Seu navegador bloqueou automáticamente a abertura …" at bounding box center [352, 159] width 705 height 318
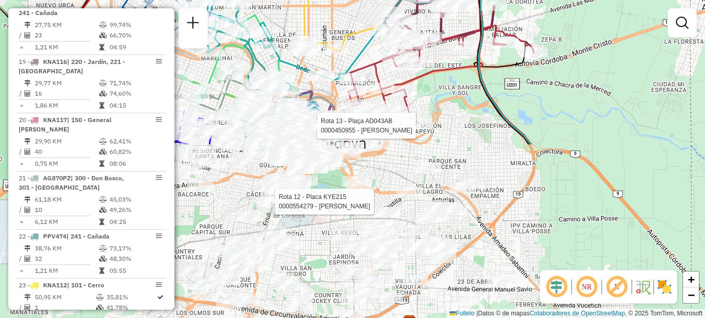
drag, startPoint x: 520, startPoint y: 300, endPoint x: 394, endPoint y: -54, distance: 375.8
click at [394, 0] on html "Aguarde... Pop-up bloqueado! Seu navegador bloqueou automáticamente a abertura …" at bounding box center [352, 159] width 705 height 318
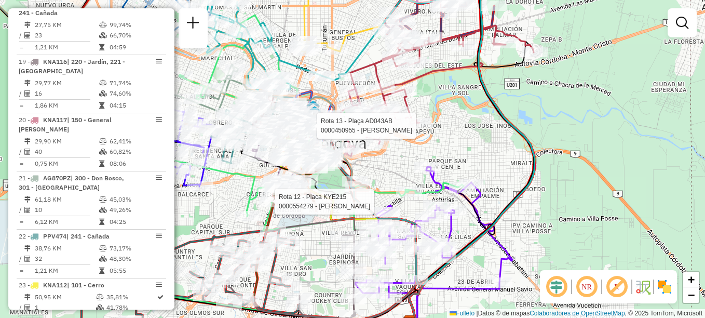
click at [488, 146] on div "Rota 12 - Placa KYE215 0000554279 - Juan Ignacio Moreno Rota 13 - Plaça AD043AB…" at bounding box center [352, 159] width 705 height 318
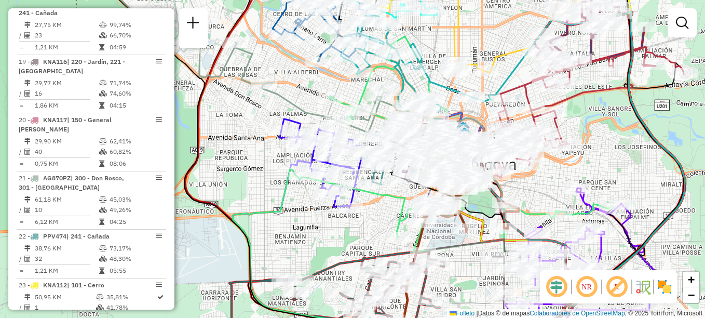
drag, startPoint x: 477, startPoint y: 182, endPoint x: 617, endPoint y: 175, distance: 140.4
click at [617, 175] on div "Janela de atendimento Grade de atendimento Capacidade Transportadoras Veículos …" at bounding box center [352, 159] width 705 height 318
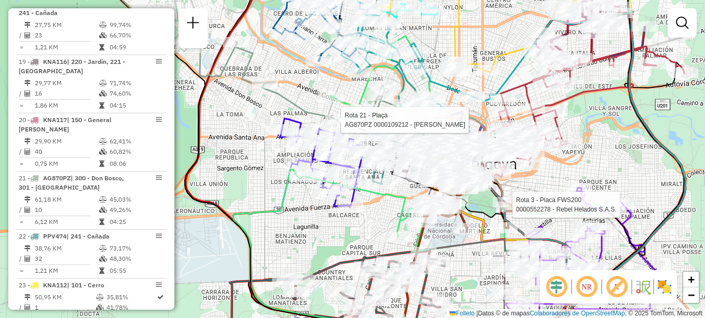
select select "**********"
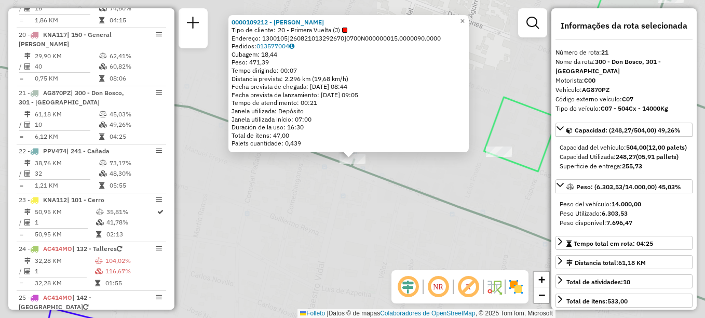
scroll to position [1524, 0]
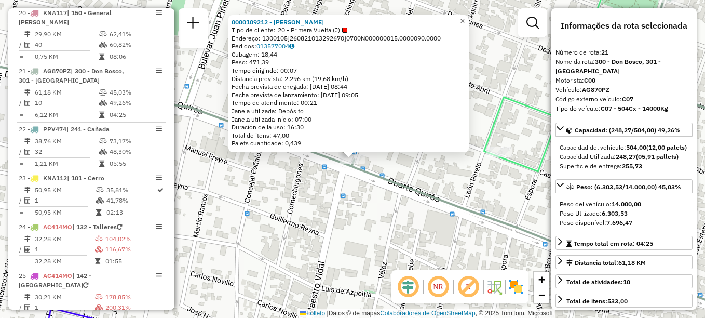
click at [465, 18] on span "×" at bounding box center [462, 21] width 5 height 9
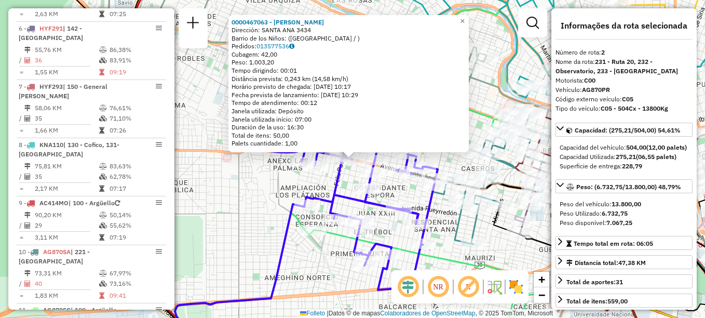
scroll to position [428, 0]
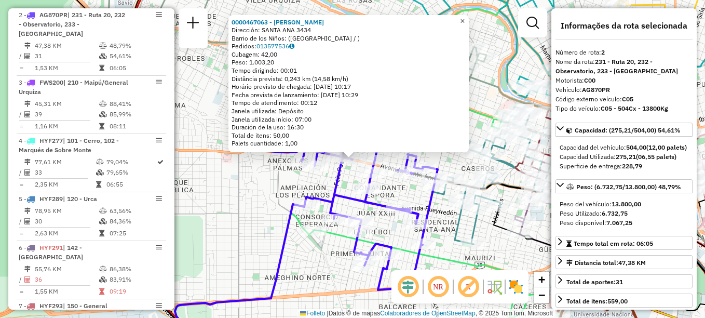
click at [465, 17] on span "×" at bounding box center [462, 21] width 5 height 9
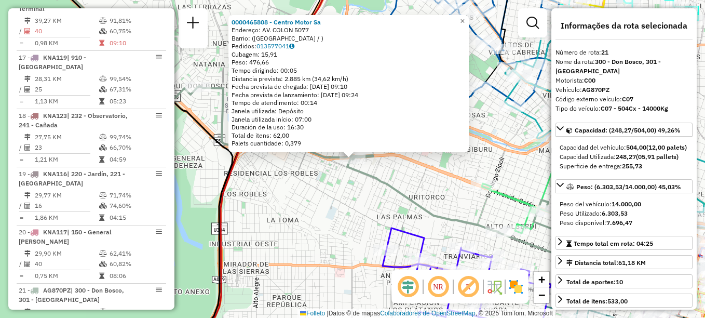
scroll to position [1524, 0]
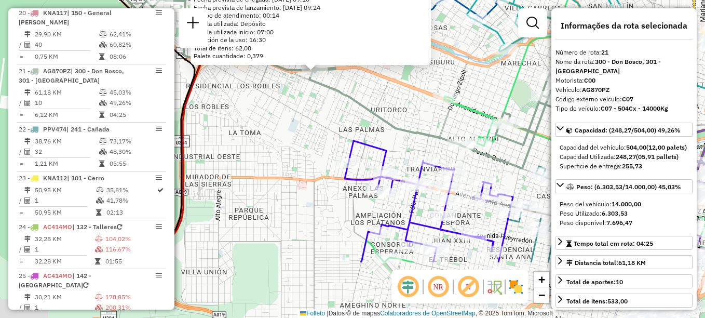
drag, startPoint x: 440, startPoint y: 186, endPoint x: 404, endPoint y: 99, distance: 94.0
click at [404, 99] on div "0000465808 - Centro Motor Sa Endereço: AV. COLON 5077 Barrio: (CÓRDOBA / ) Pedi…" at bounding box center [352, 159] width 705 height 318
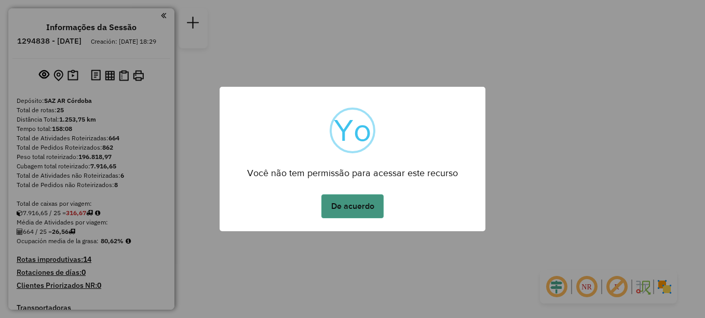
click at [345, 210] on button "De acuerdo" at bounding box center [352, 206] width 62 height 24
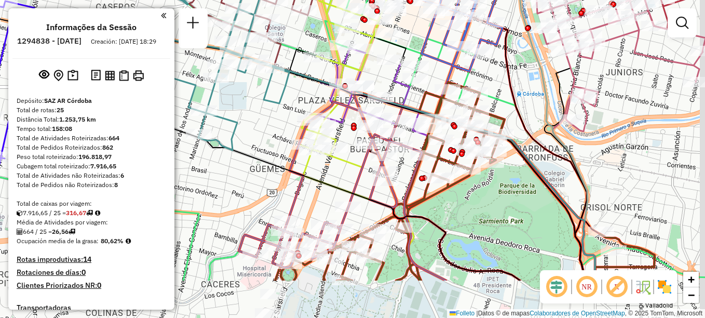
drag, startPoint x: 314, startPoint y: 239, endPoint x: 299, endPoint y: 167, distance: 73.2
click at [299, 167] on icon at bounding box center [365, 182] width 439 height 198
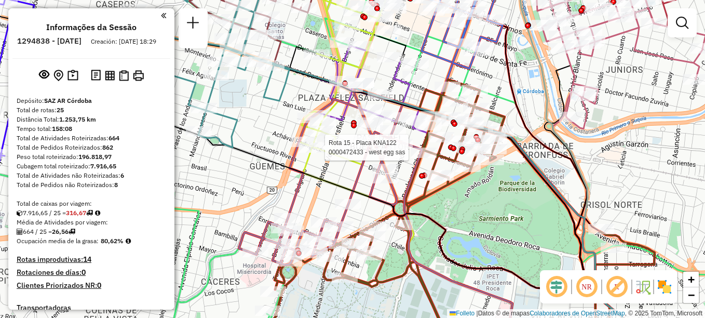
select select "**********"
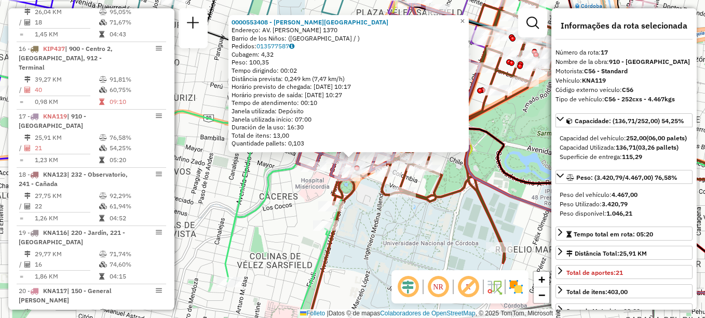
scroll to position [1300, 0]
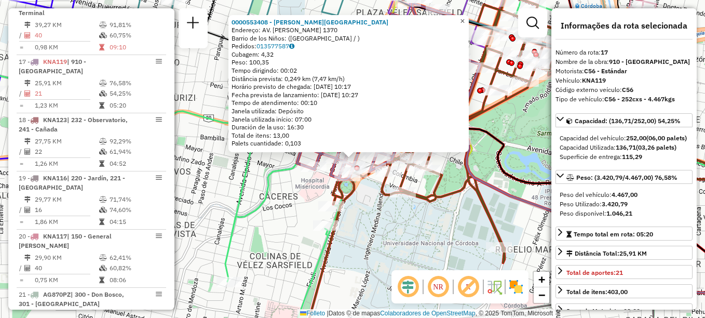
click at [465, 17] on span "×" at bounding box center [462, 21] width 5 height 9
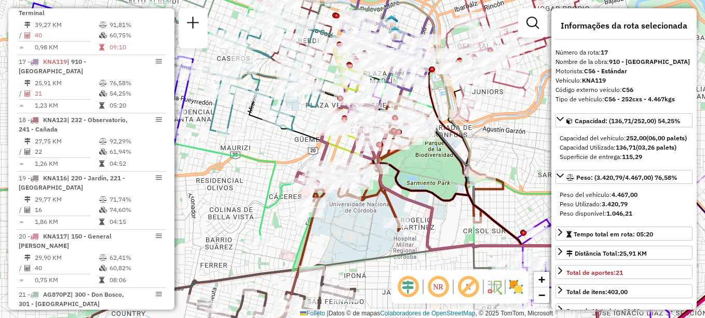
drag, startPoint x: 274, startPoint y: 194, endPoint x: 338, endPoint y: 215, distance: 67.8
click at [338, 215] on icon at bounding box center [382, 121] width 624 height 301
